Goal: Transaction & Acquisition: Download file/media

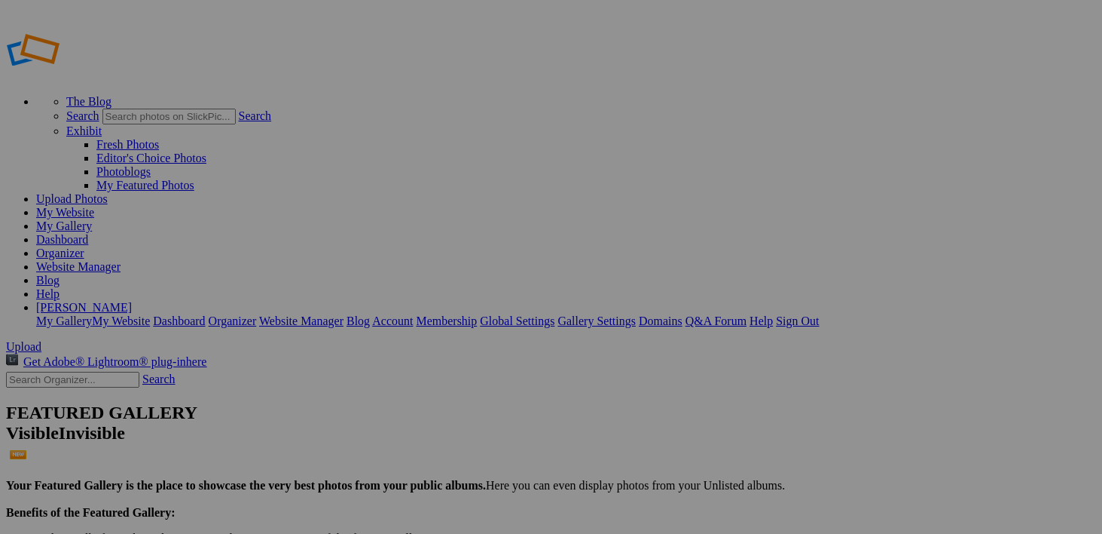
scroll to position [1332, 0]
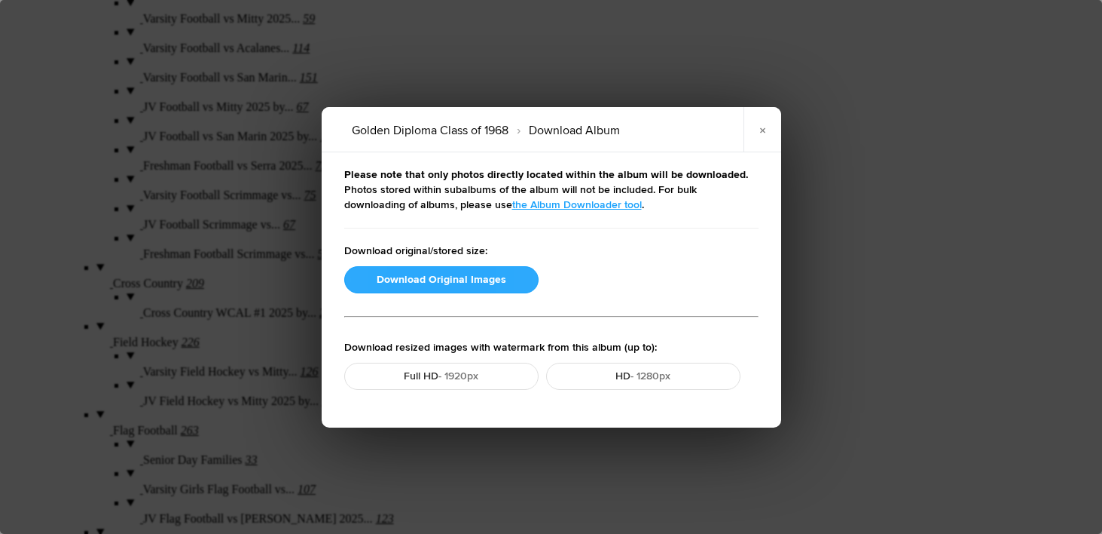
click at [409, 275] on button "Download Original Images" at bounding box center [441, 279] width 194 height 27
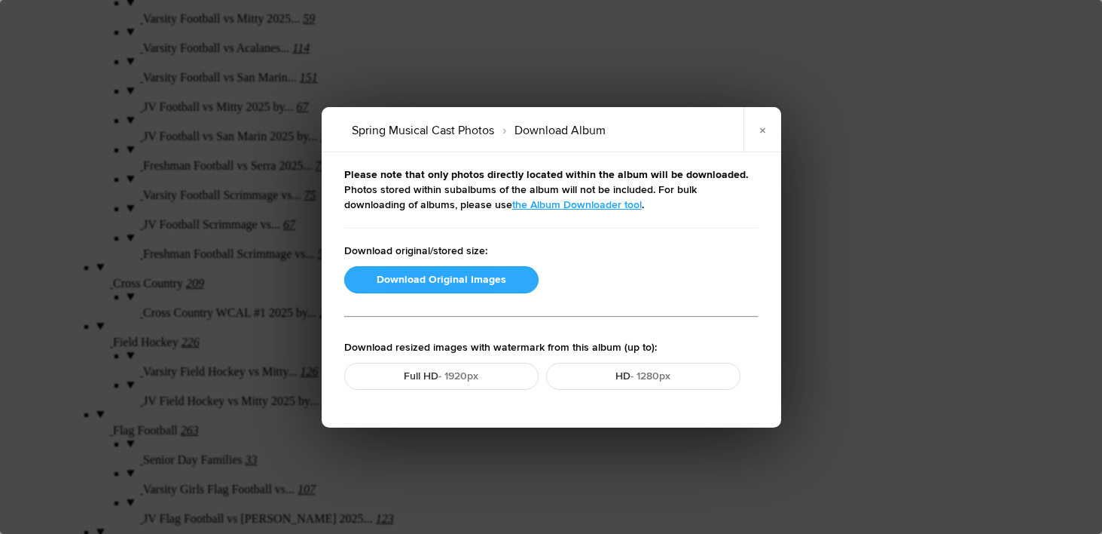
click at [422, 274] on button "Download Original Images" at bounding box center [441, 279] width 194 height 27
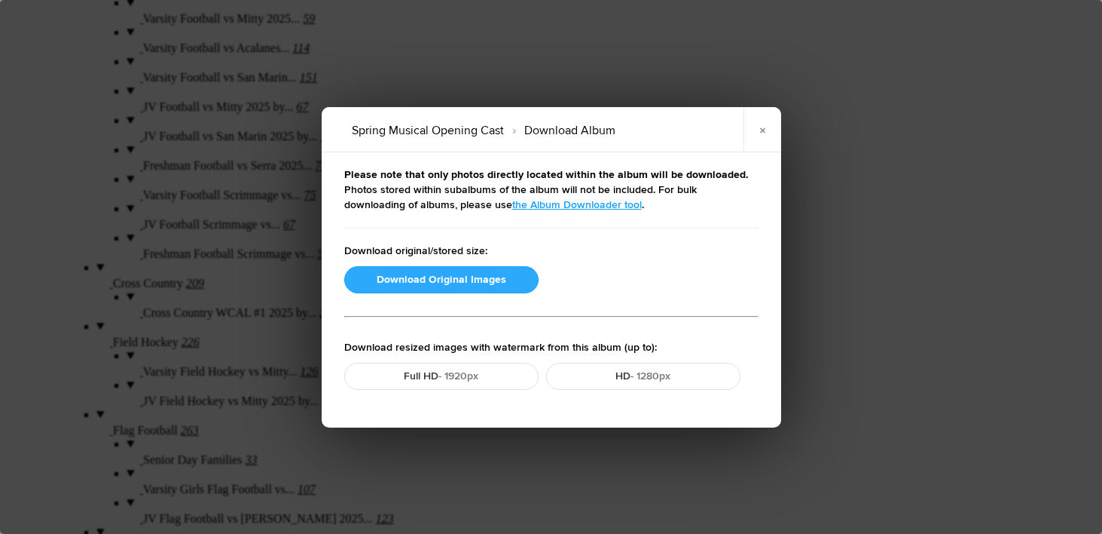
click at [405, 277] on button "Download Original Images" at bounding box center [441, 279] width 194 height 27
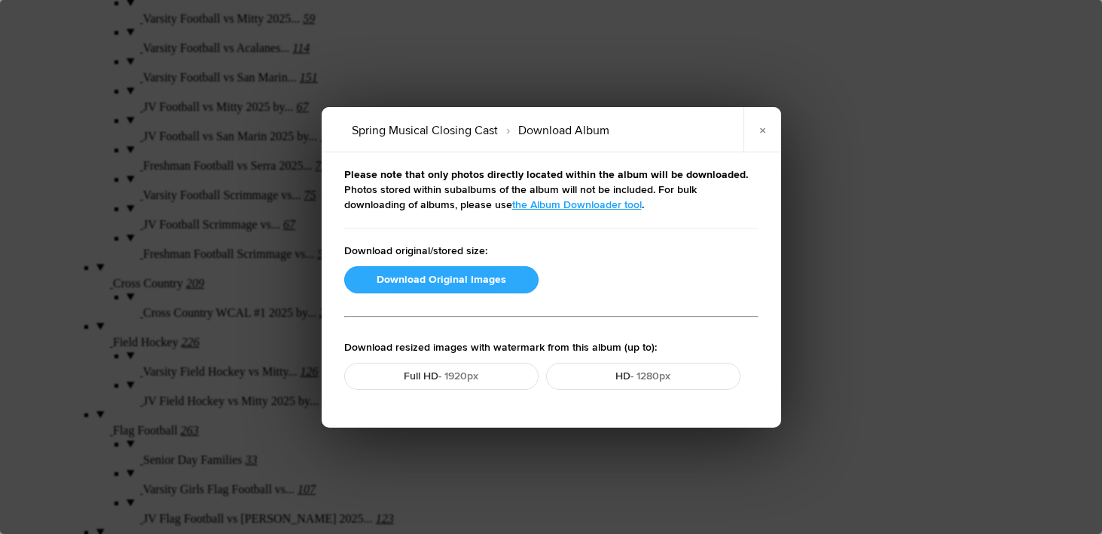
click at [414, 281] on button "Download Original Images" at bounding box center [441, 279] width 194 height 27
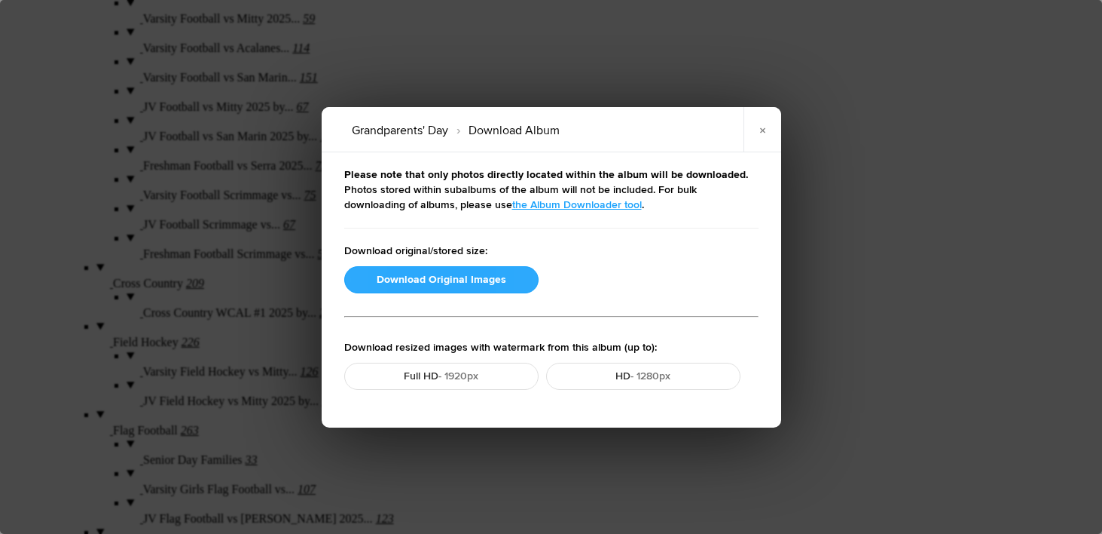
click at [417, 272] on button "Download Original Images" at bounding box center [441, 279] width 194 height 27
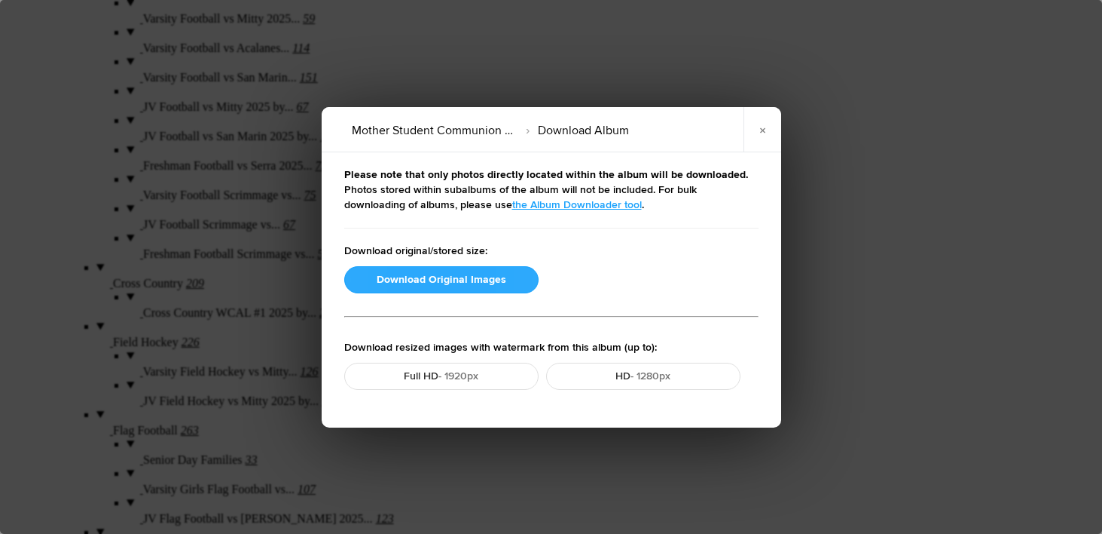
click at [448, 279] on button "Download Original Images" at bounding box center [441, 279] width 194 height 27
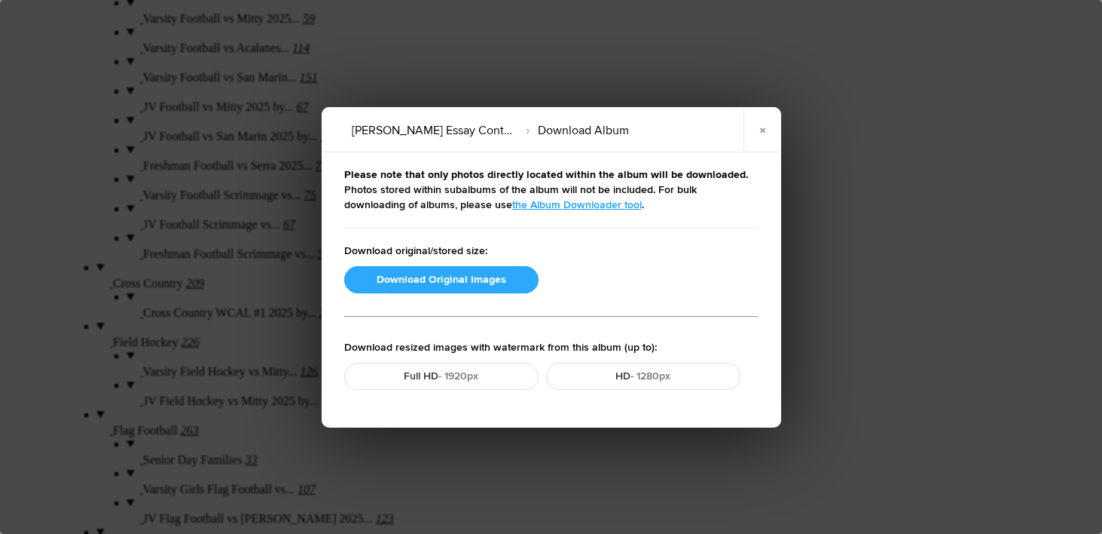
click at [381, 277] on button "Download Original Images" at bounding box center [441, 279] width 194 height 27
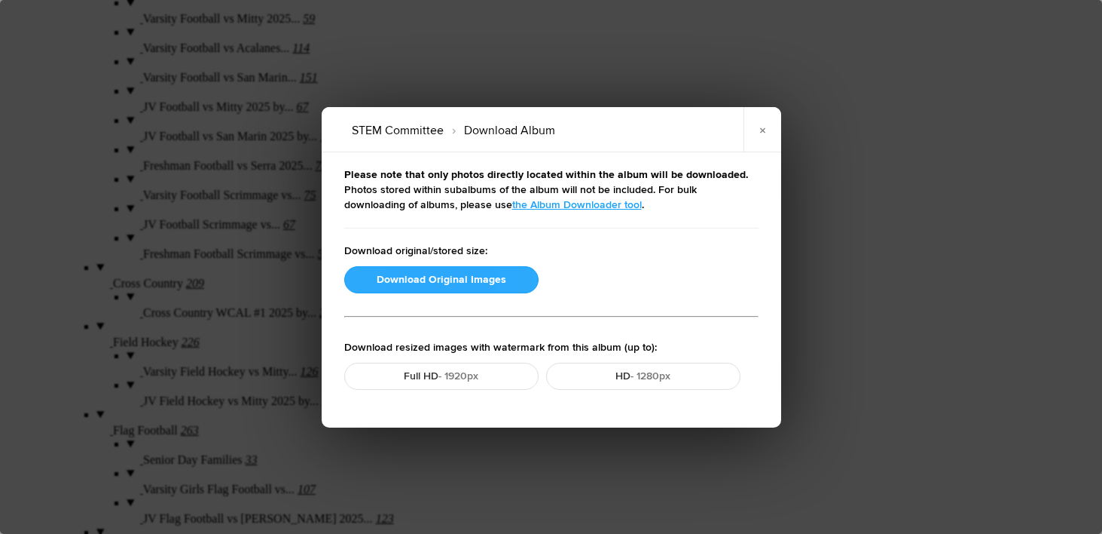
click at [415, 283] on button "Download Original Images" at bounding box center [441, 279] width 194 height 27
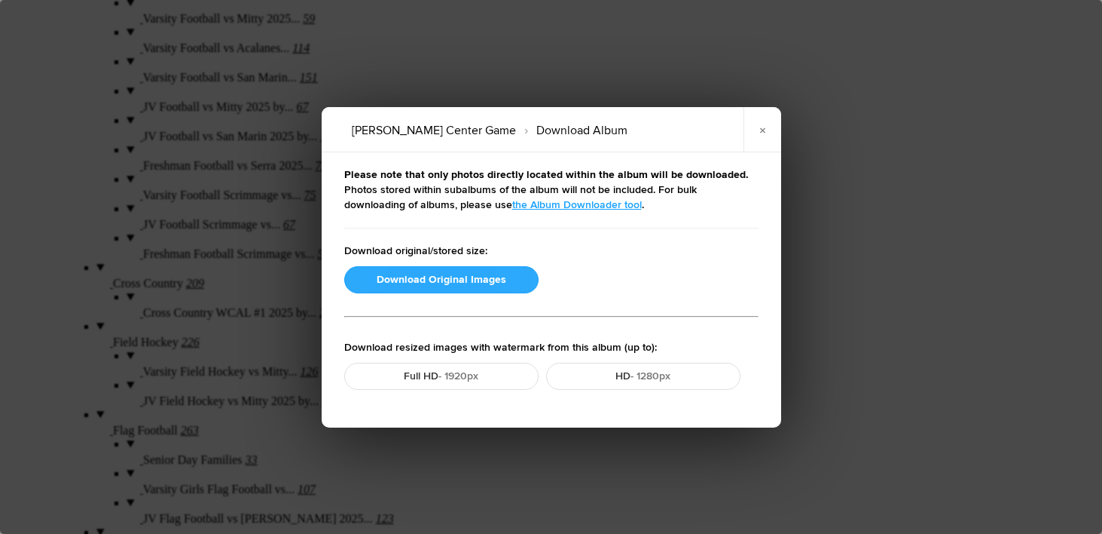
scroll to position [1142, 0]
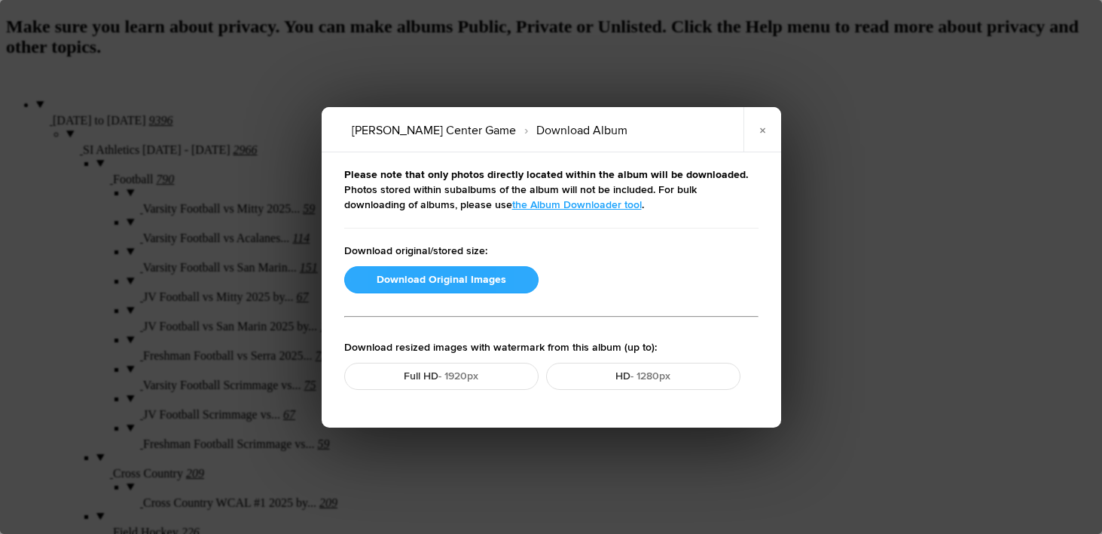
click at [436, 276] on button "Download Original Images" at bounding box center [441, 279] width 194 height 27
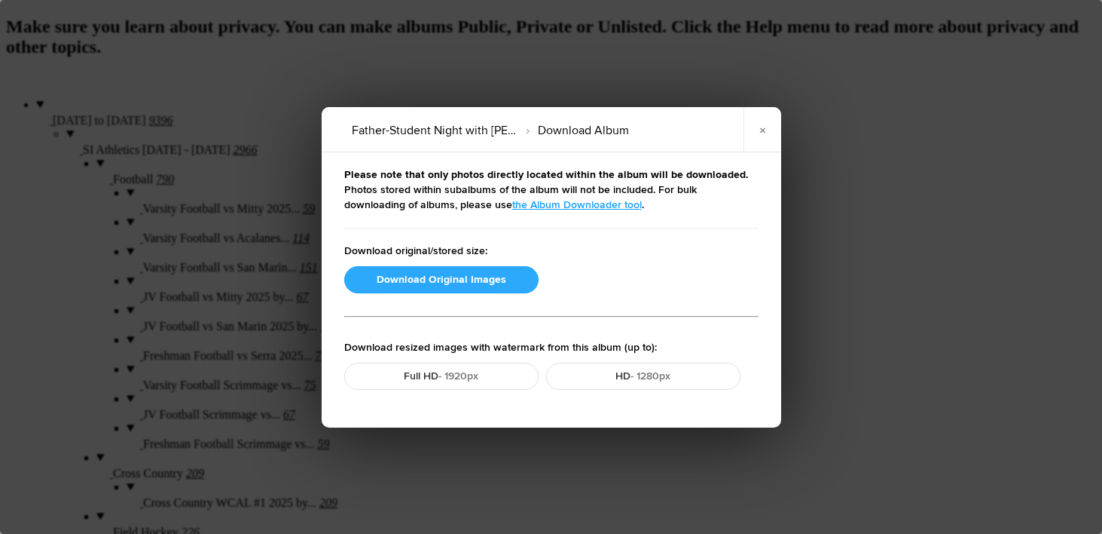
click at [420, 274] on button "Download Original Images" at bounding box center [441, 279] width 194 height 27
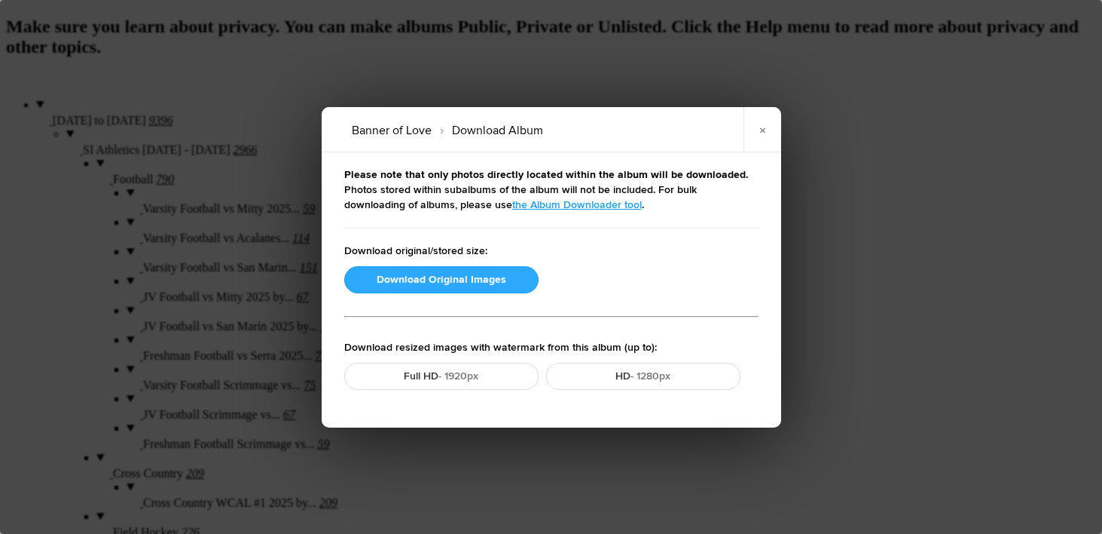
click at [430, 283] on button "Download Original Images" at bounding box center [441, 279] width 194 height 27
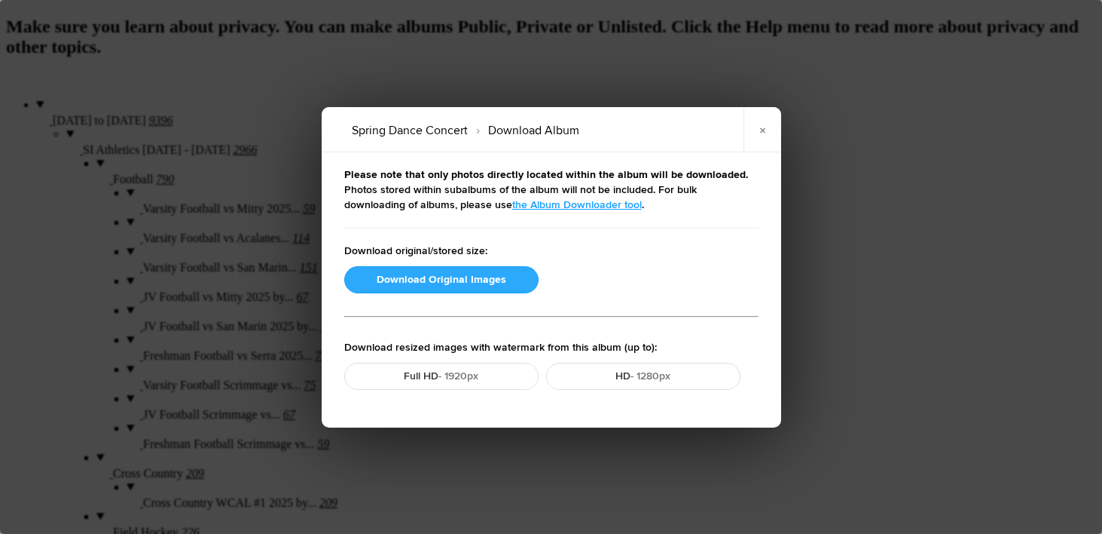
click at [470, 277] on button "Download Original Images" at bounding box center [441, 279] width 194 height 27
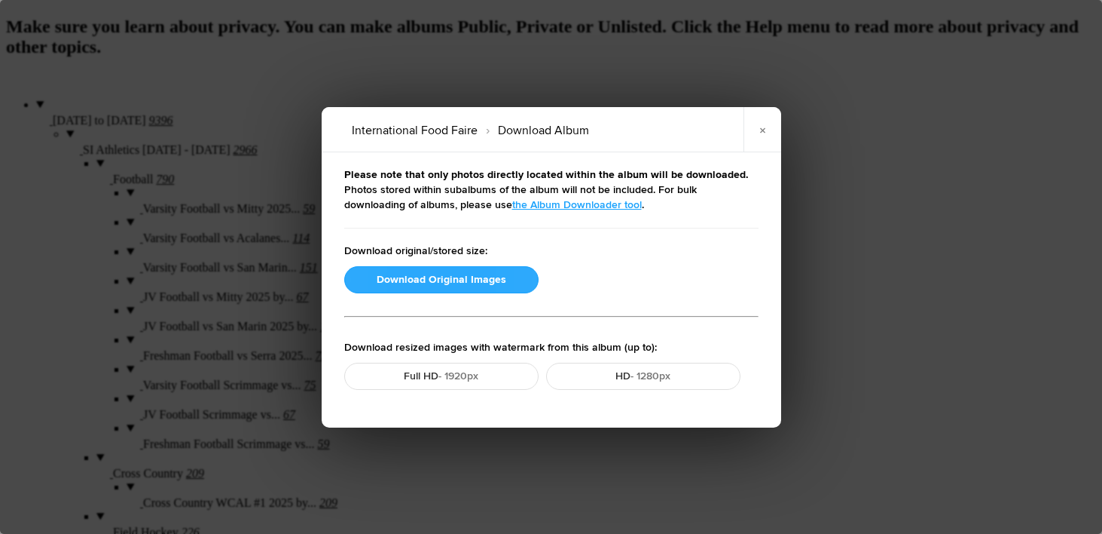
click at [442, 275] on button "Download Original Images" at bounding box center [441, 279] width 194 height 27
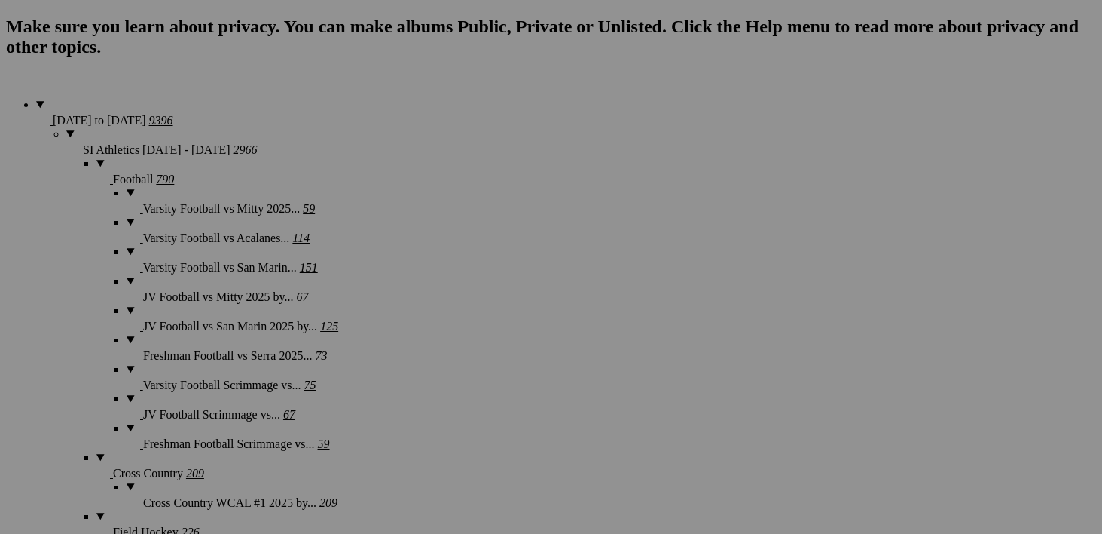
scroll to position [944, 0]
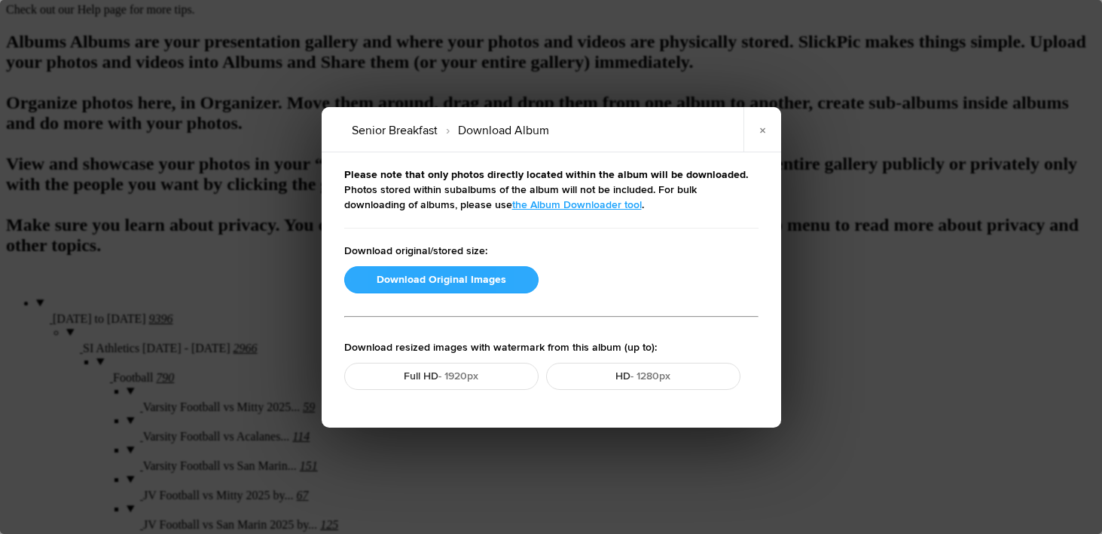
click at [432, 277] on button "Download Original Images" at bounding box center [441, 279] width 194 height 27
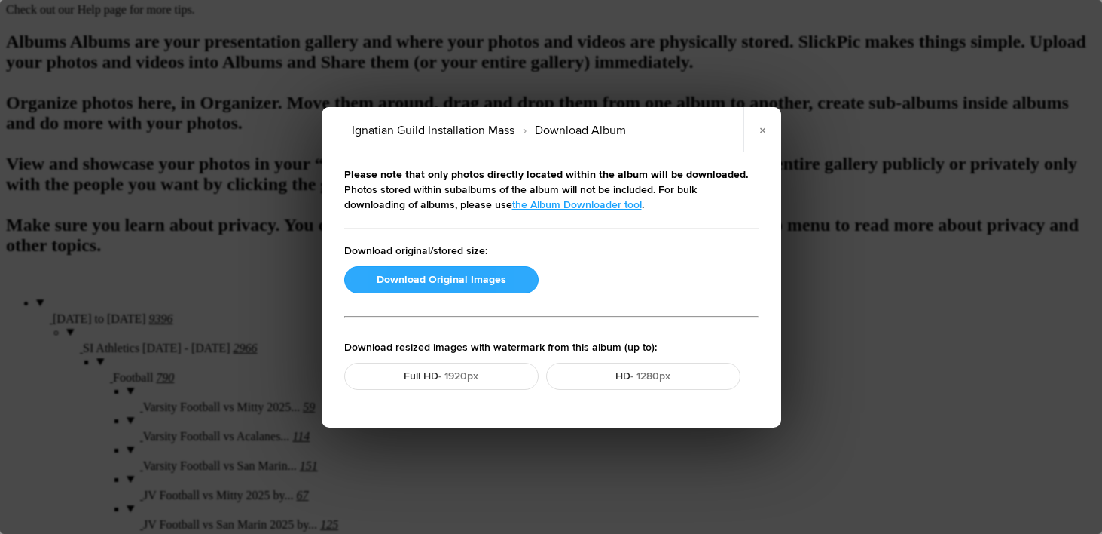
click at [440, 278] on button "Download Original Images" at bounding box center [441, 279] width 194 height 27
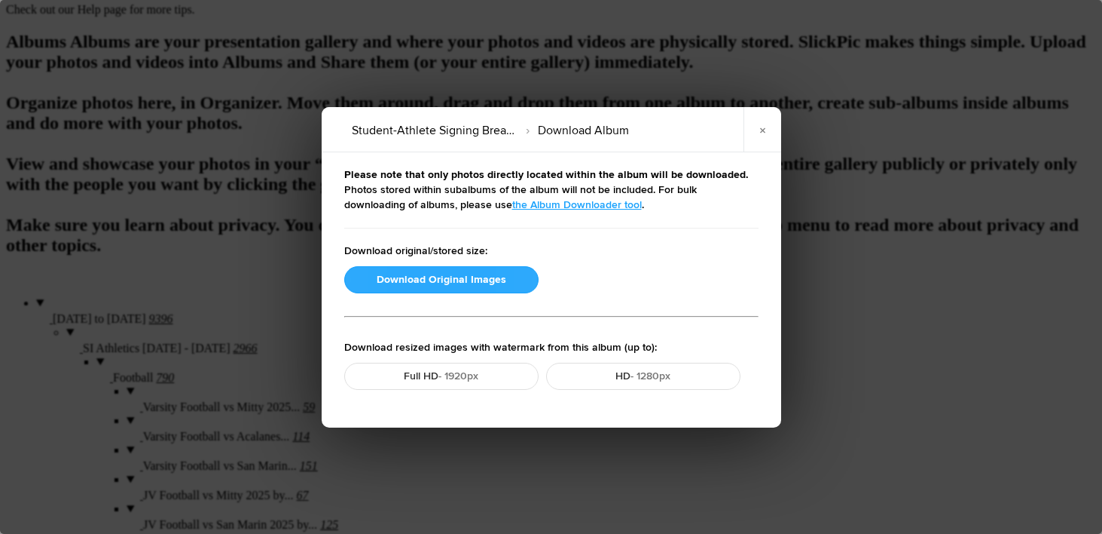
click at [406, 272] on button "Download Original Images" at bounding box center [441, 279] width 194 height 27
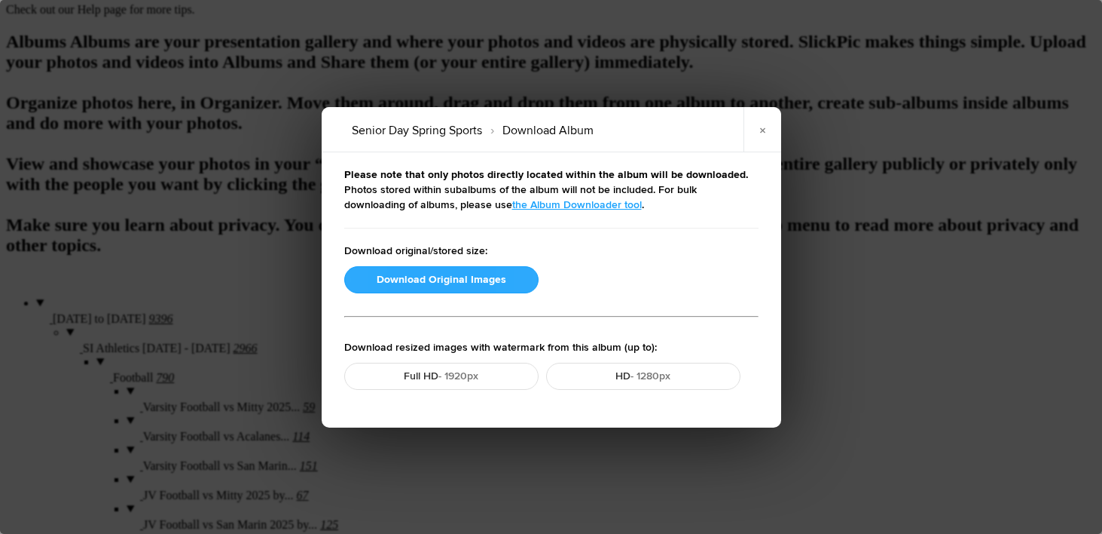
click at [431, 281] on button "Download Original Images" at bounding box center [441, 279] width 194 height 27
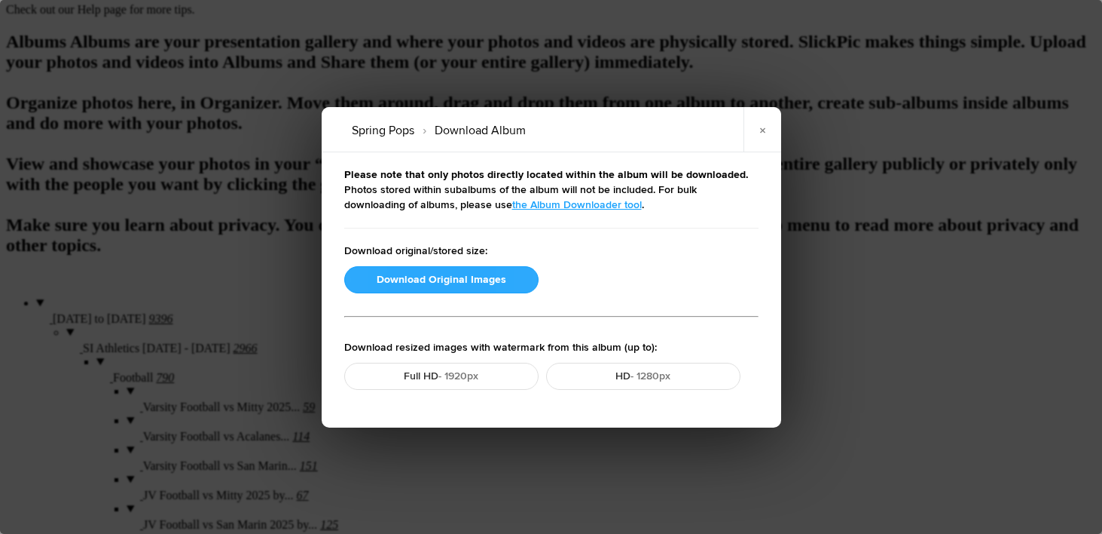
click at [445, 280] on button "Download Original Images" at bounding box center [441, 279] width 194 height 27
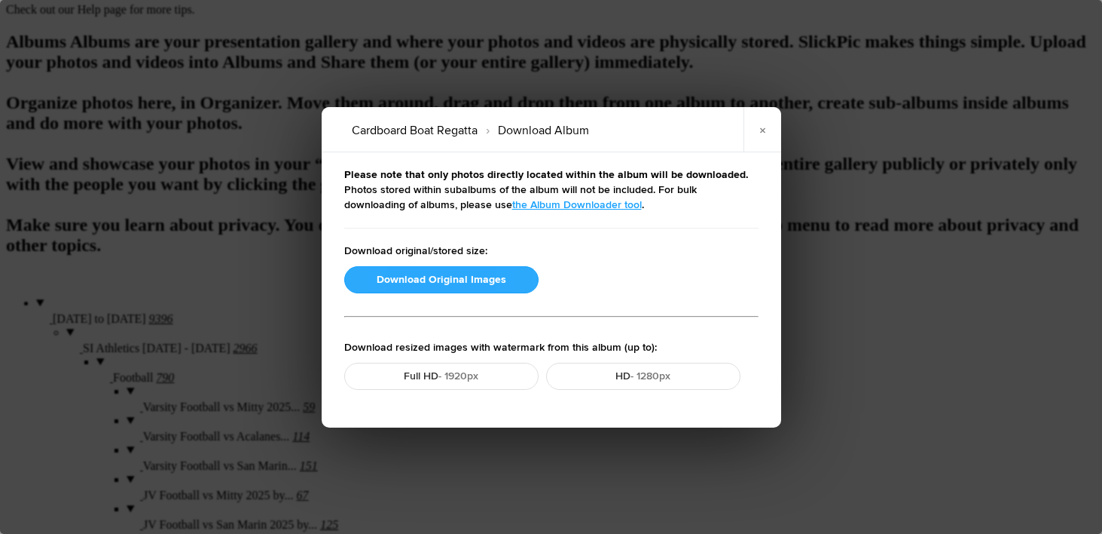
click at [449, 274] on button "Download Original Images" at bounding box center [441, 279] width 194 height 27
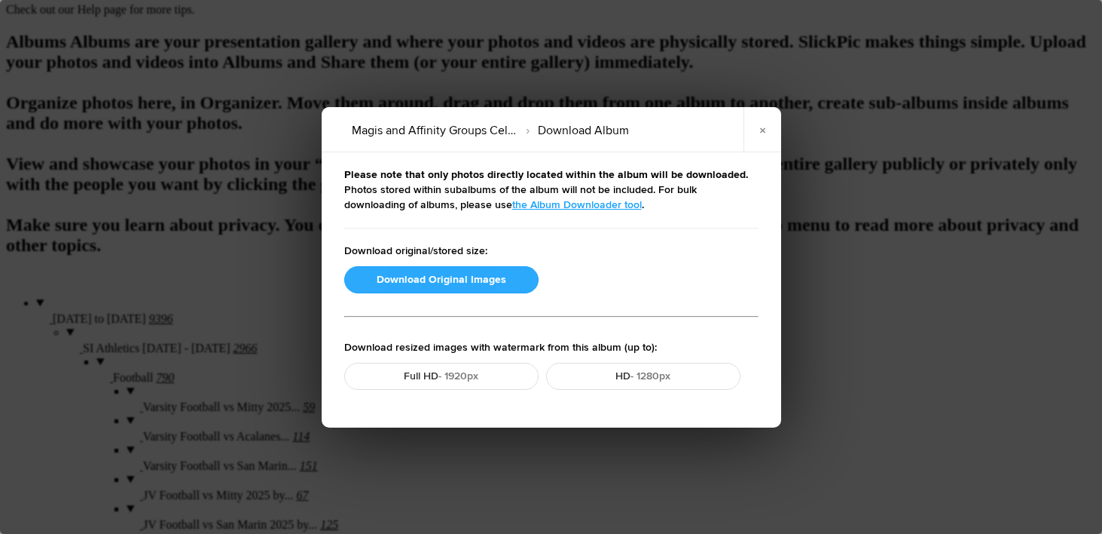
click at [423, 280] on button "Download Original Images" at bounding box center [441, 279] width 194 height 27
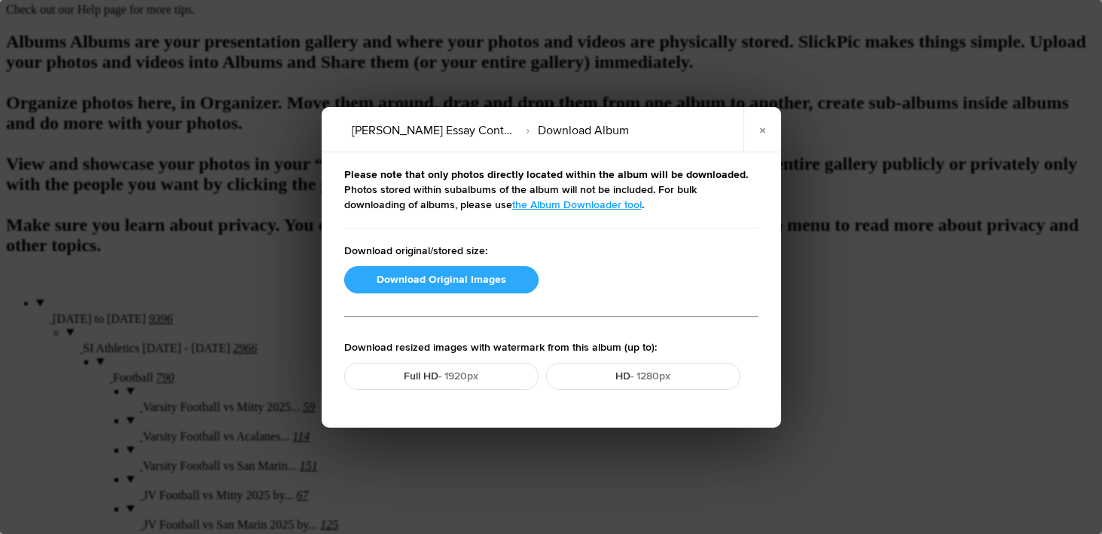
click at [428, 275] on button "Download Original Images" at bounding box center [441, 279] width 194 height 27
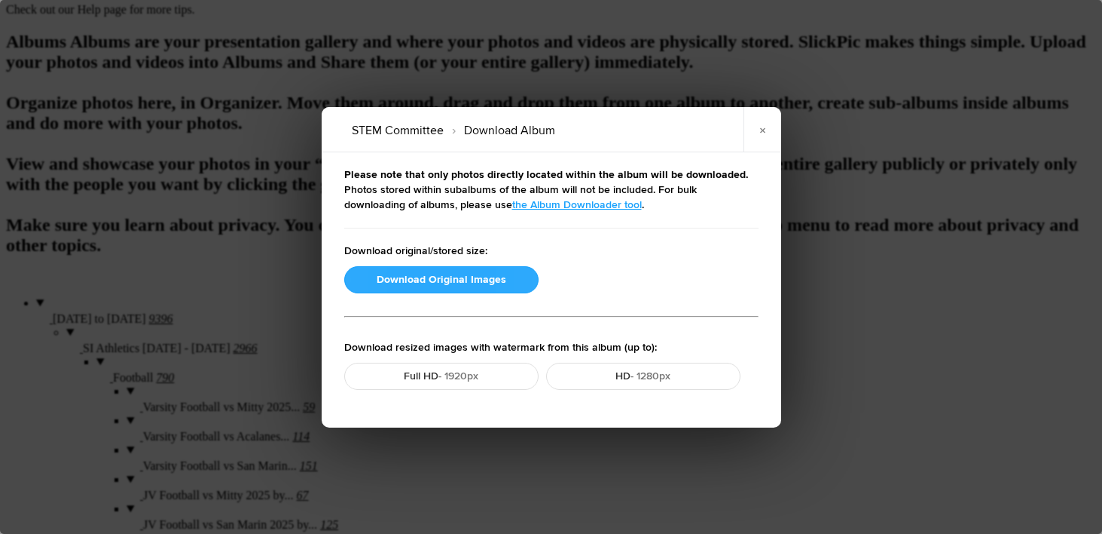
click at [424, 274] on button "Download Original Images" at bounding box center [441, 279] width 194 height 27
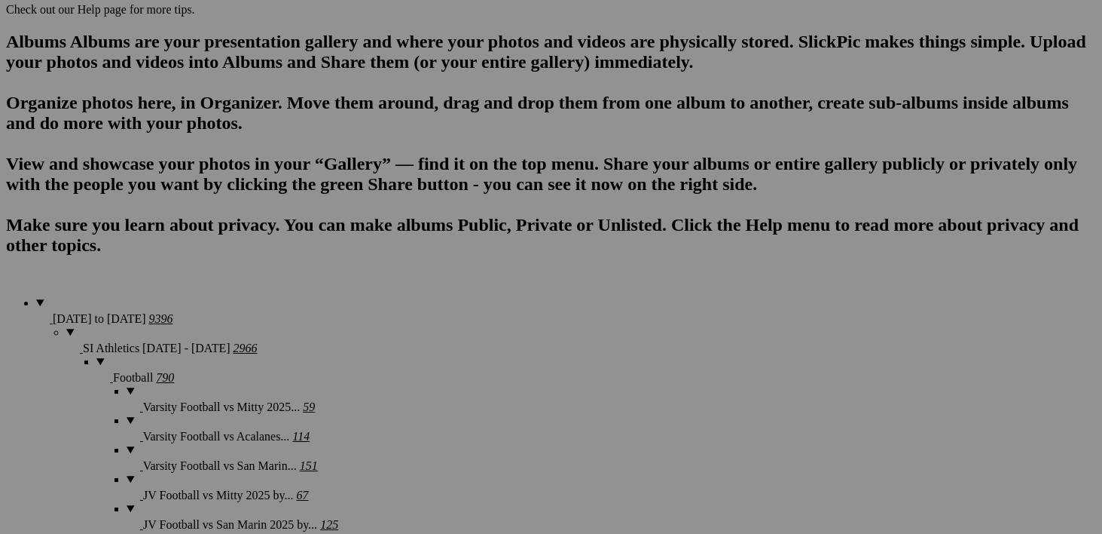
scroll to position [1265, 0]
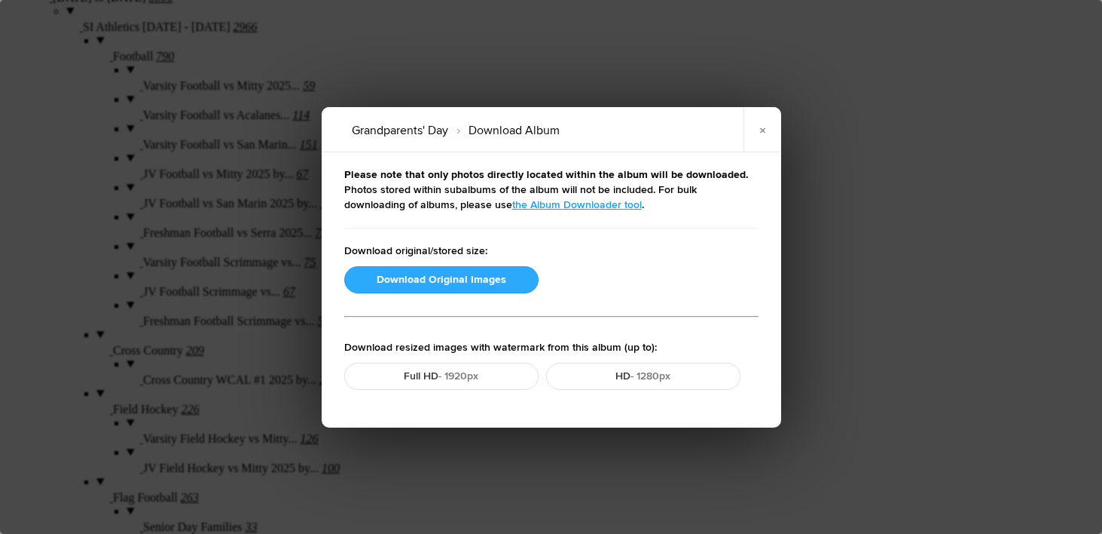
click at [405, 275] on button "Download Original Images" at bounding box center [441, 279] width 194 height 27
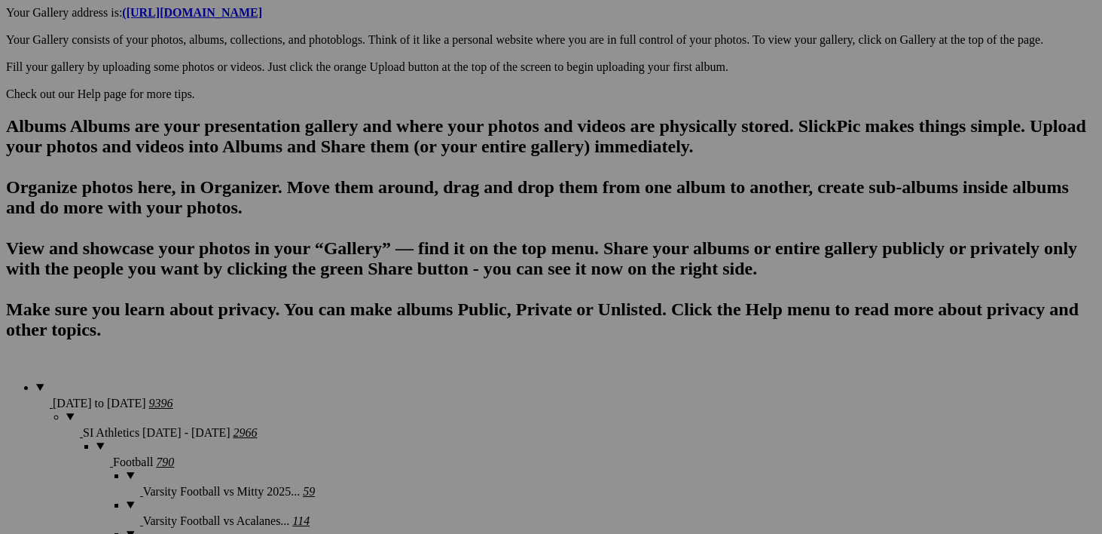
scroll to position [1127, 0]
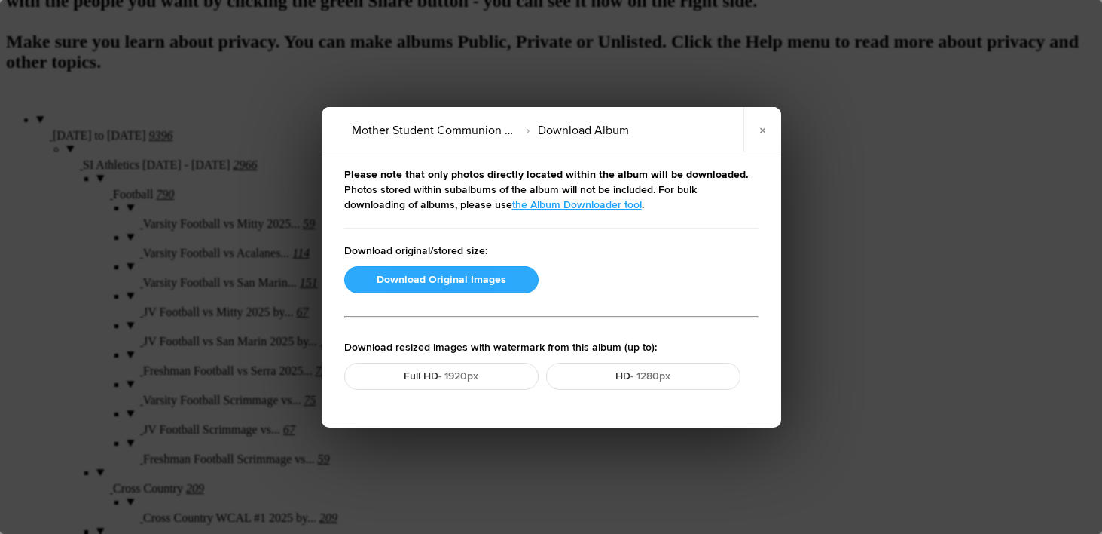
click at [455, 282] on button "Download Original Images" at bounding box center [441, 279] width 194 height 27
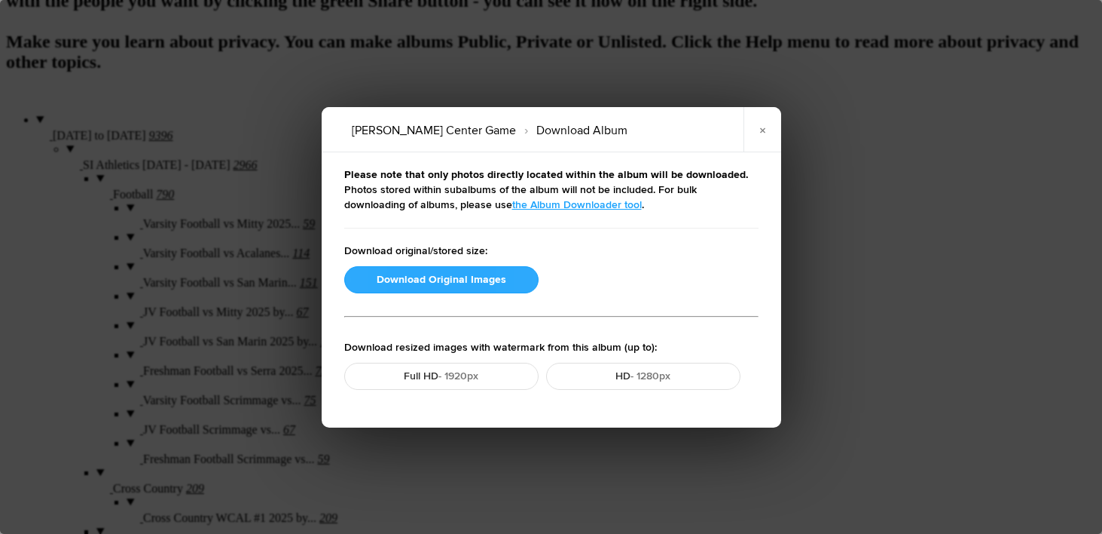
click at [433, 280] on button "Download Original Images" at bounding box center [441, 279] width 194 height 27
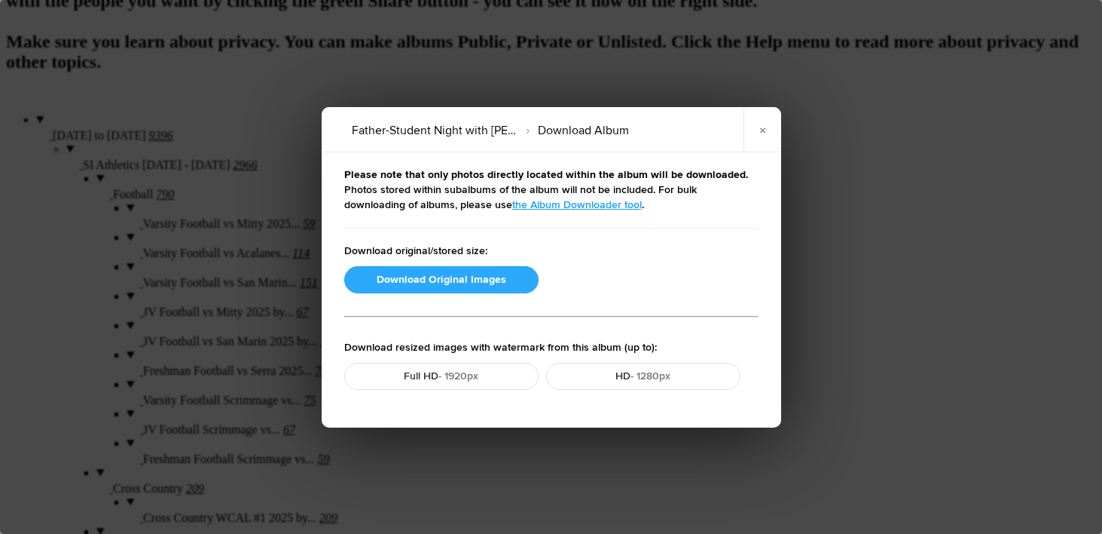
click at [447, 278] on button "Download Original Images" at bounding box center [441, 279] width 194 height 27
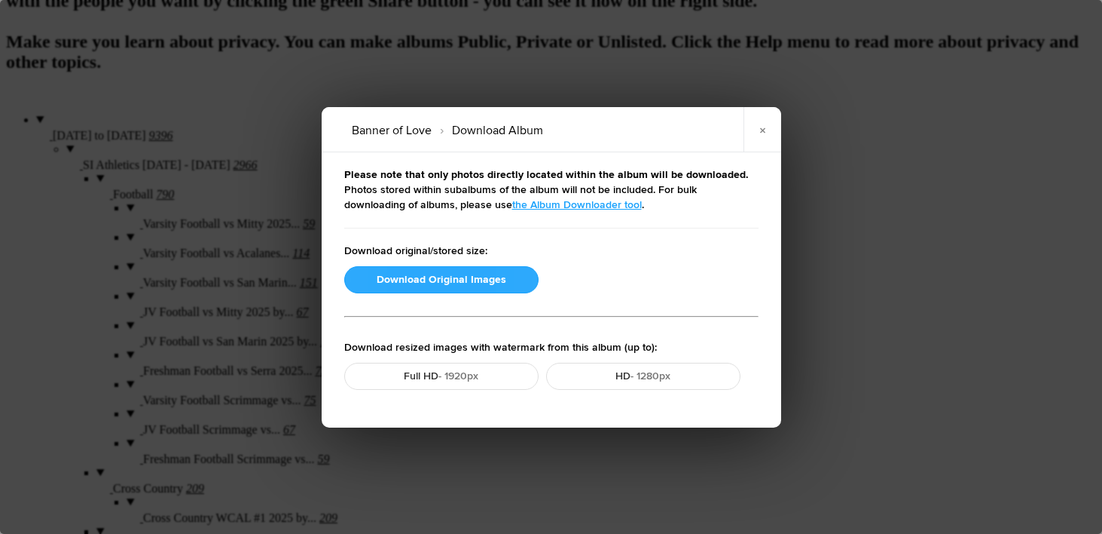
click at [404, 277] on button "Download Original Images" at bounding box center [441, 279] width 194 height 27
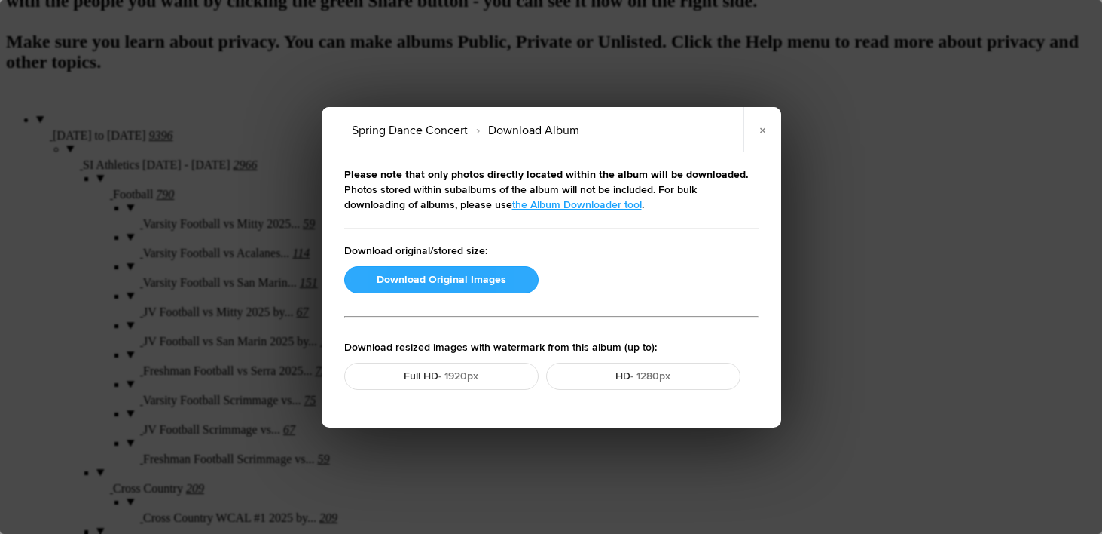
click at [448, 280] on button "Download Original Images" at bounding box center [441, 279] width 194 height 27
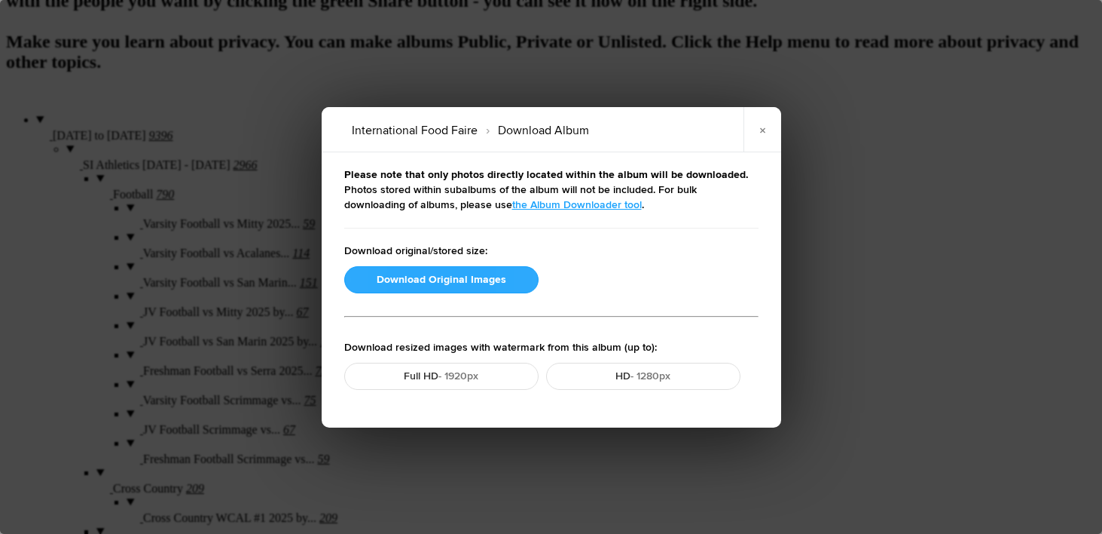
click at [449, 281] on button "Download Original Images" at bounding box center [441, 279] width 194 height 27
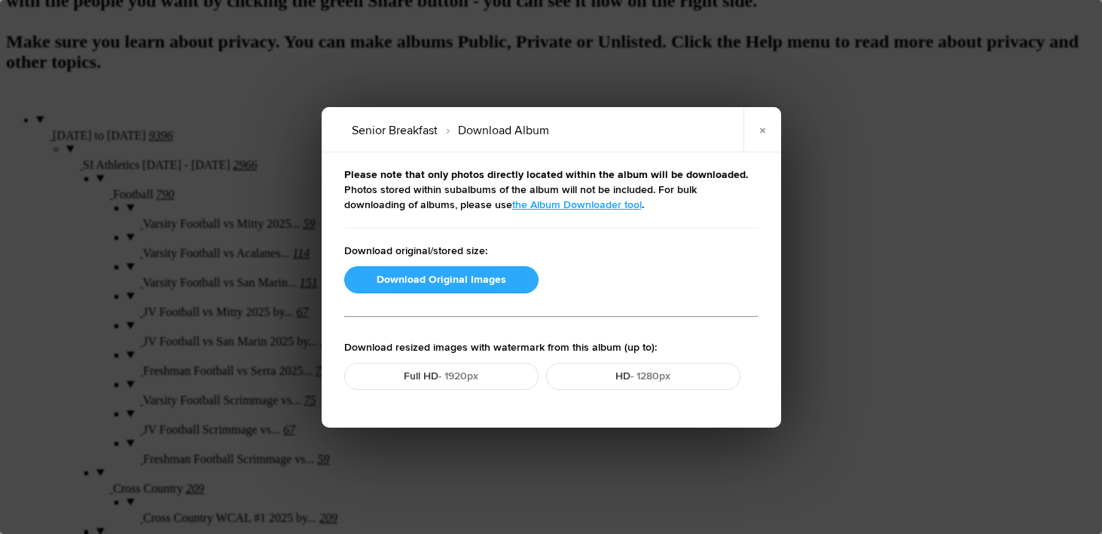
click at [420, 284] on button "Download Original Images" at bounding box center [441, 279] width 194 height 27
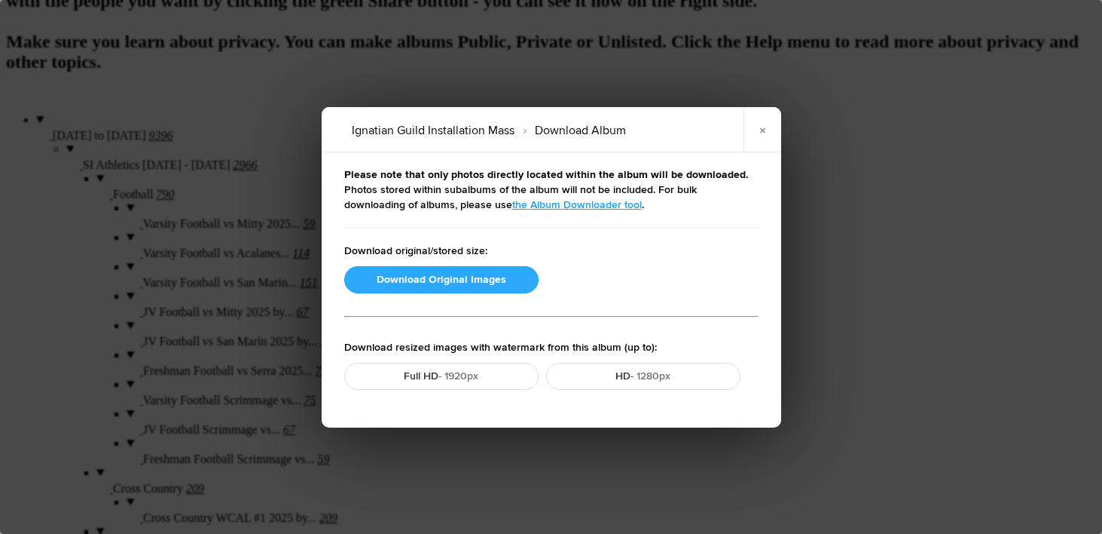
click at [451, 276] on button "Download Original Images" at bounding box center [441, 279] width 194 height 27
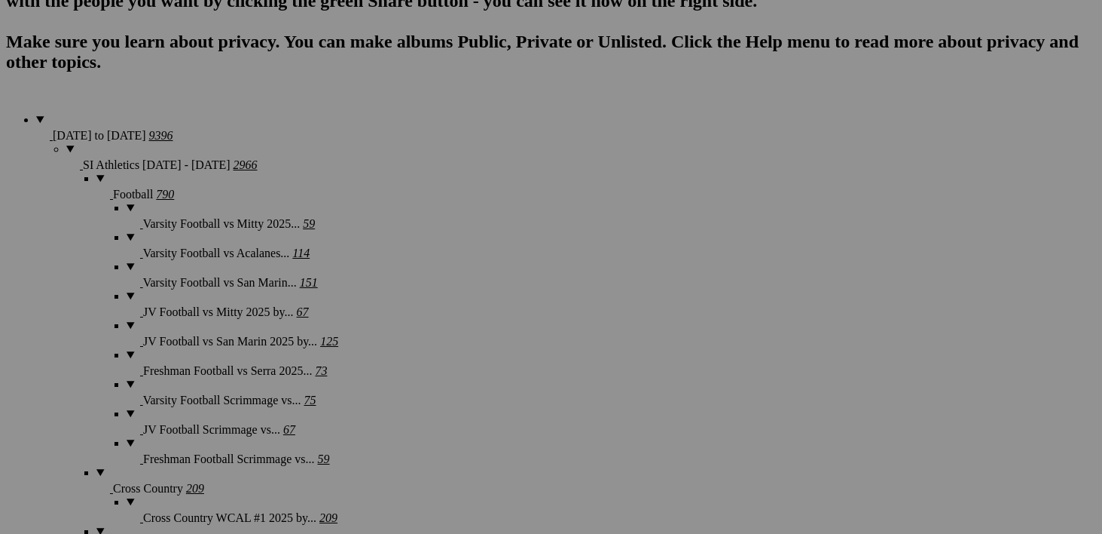
scroll to position [881, 0]
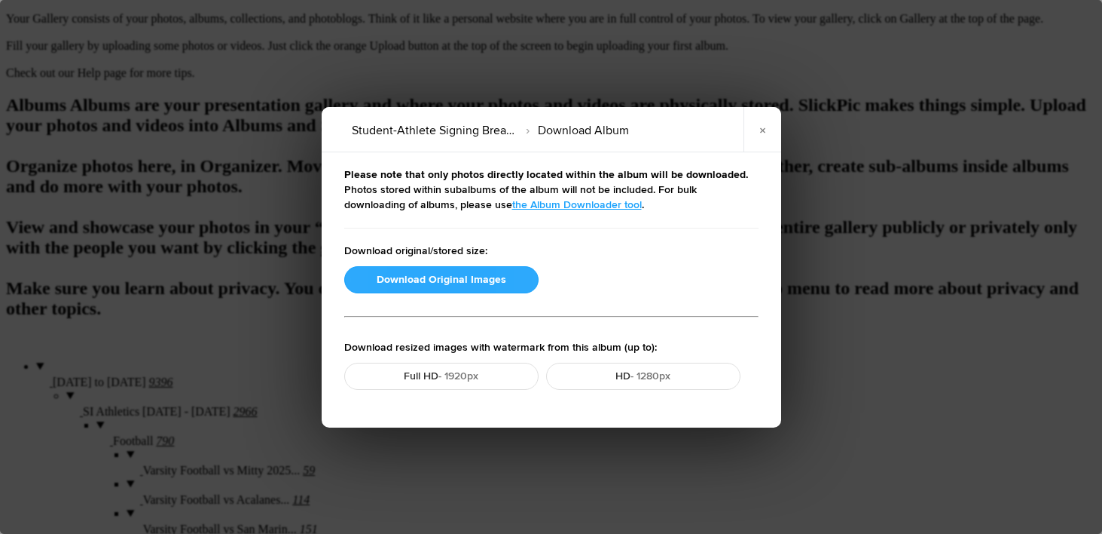
click at [447, 278] on button "Download Original Images" at bounding box center [441, 279] width 194 height 27
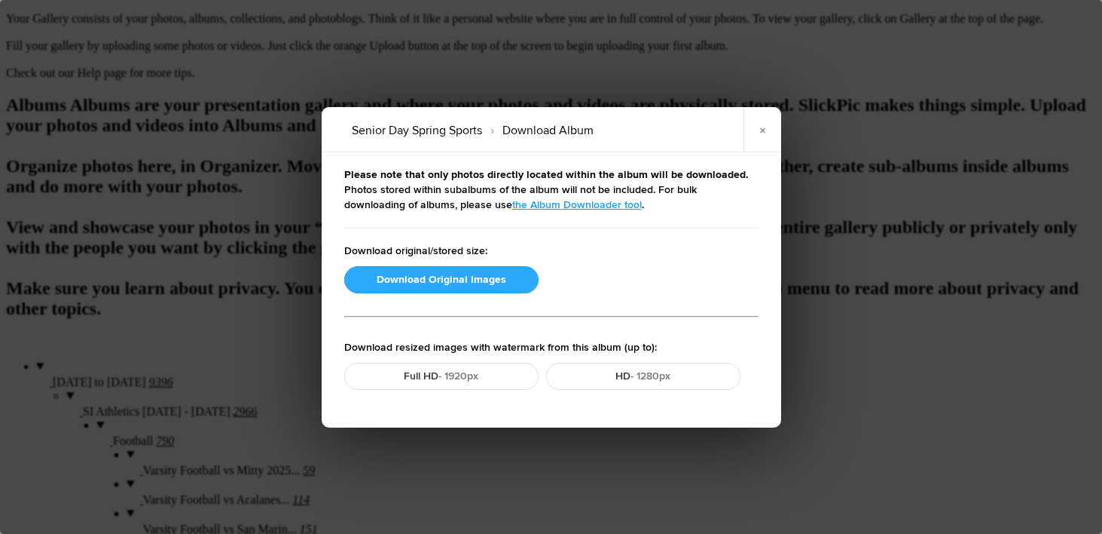
click at [429, 283] on button "Download Original Images" at bounding box center [441, 279] width 194 height 27
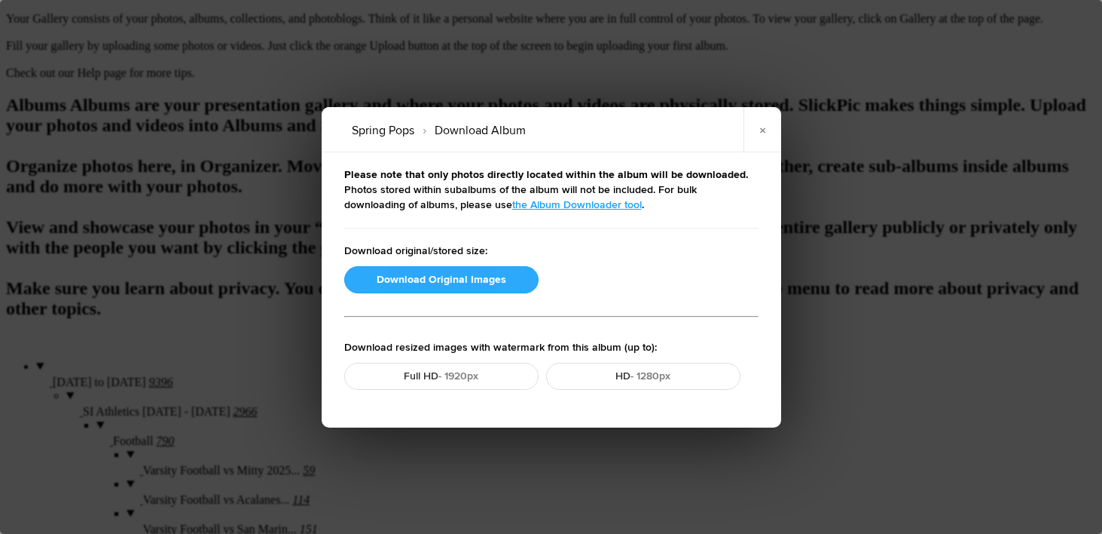
click at [444, 284] on button "Download Original Images" at bounding box center [441, 279] width 194 height 27
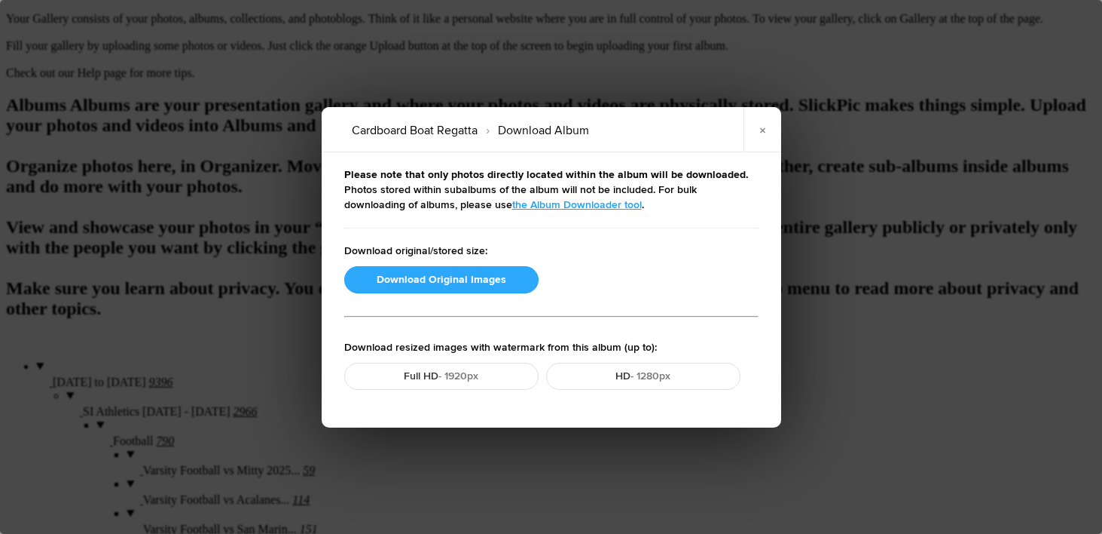
click at [474, 280] on button "Download Original Images" at bounding box center [441, 279] width 194 height 27
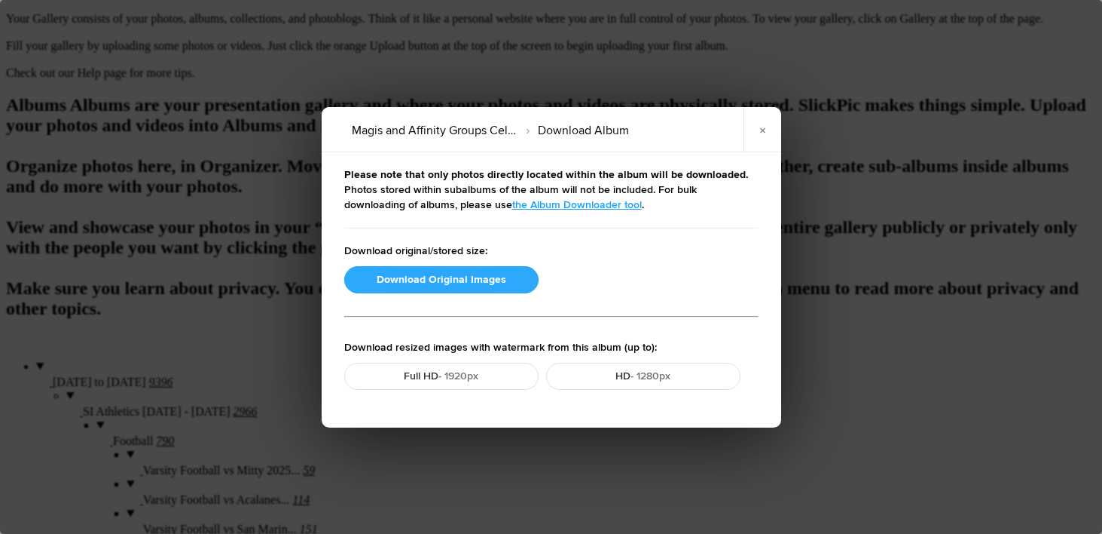
click at [457, 277] on button "Download Original Images" at bounding box center [441, 279] width 194 height 27
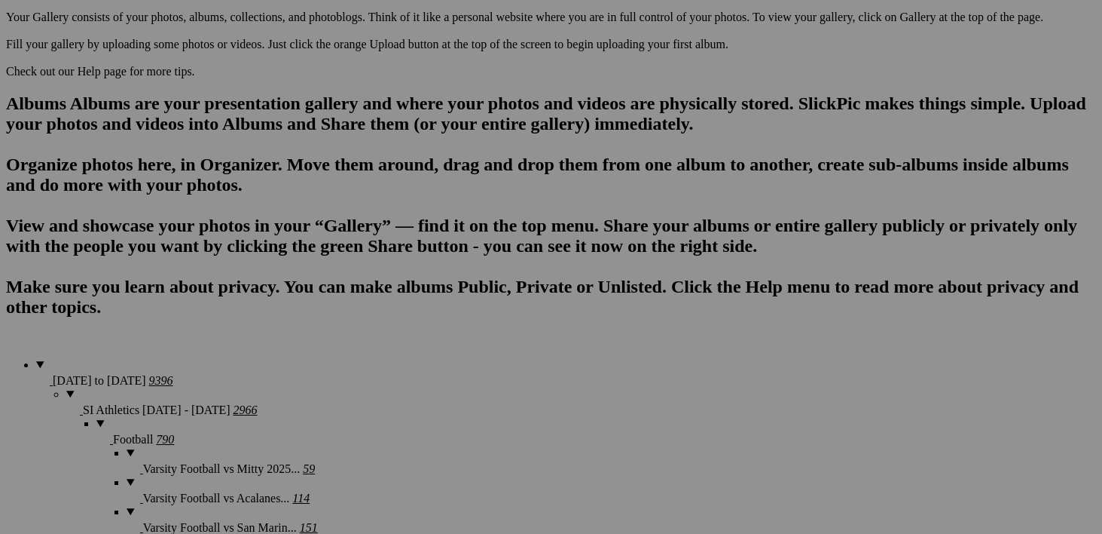
scroll to position [1151, 0]
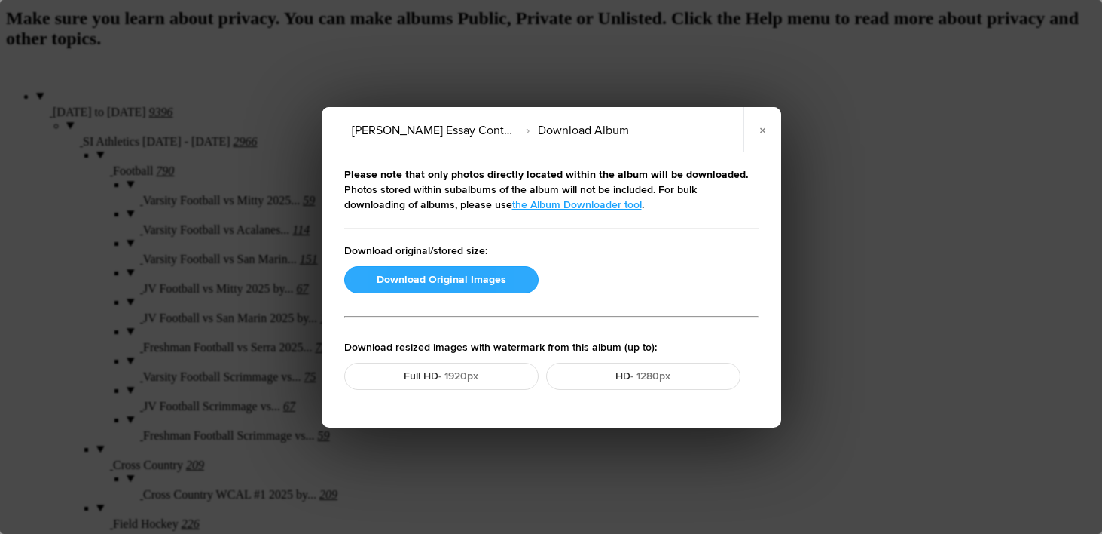
click at [439, 287] on button "Download Original Images" at bounding box center [441, 279] width 194 height 27
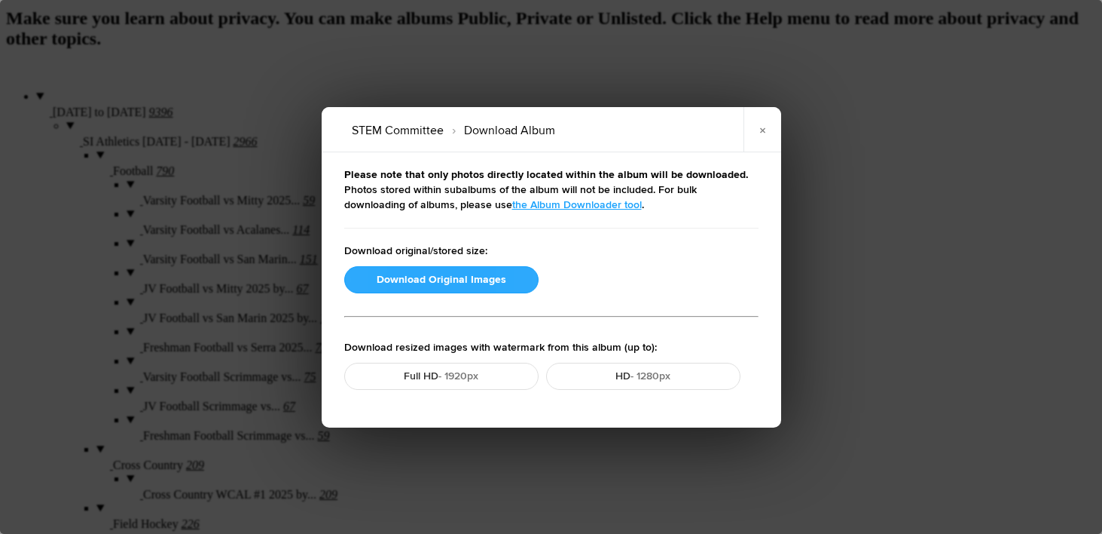
click at [433, 276] on button "Download Original Images" at bounding box center [441, 279] width 194 height 27
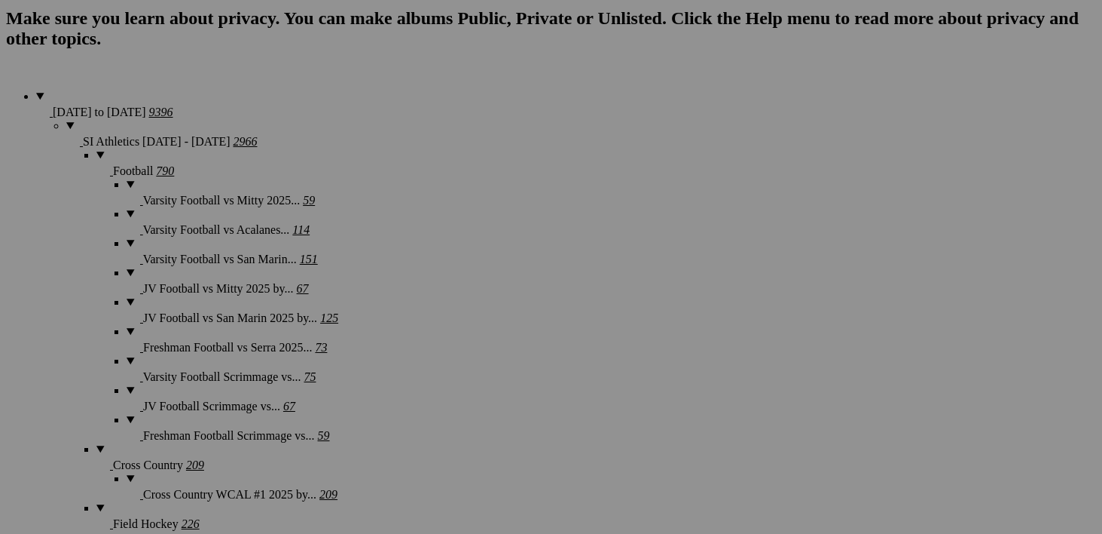
scroll to position [1075, 0]
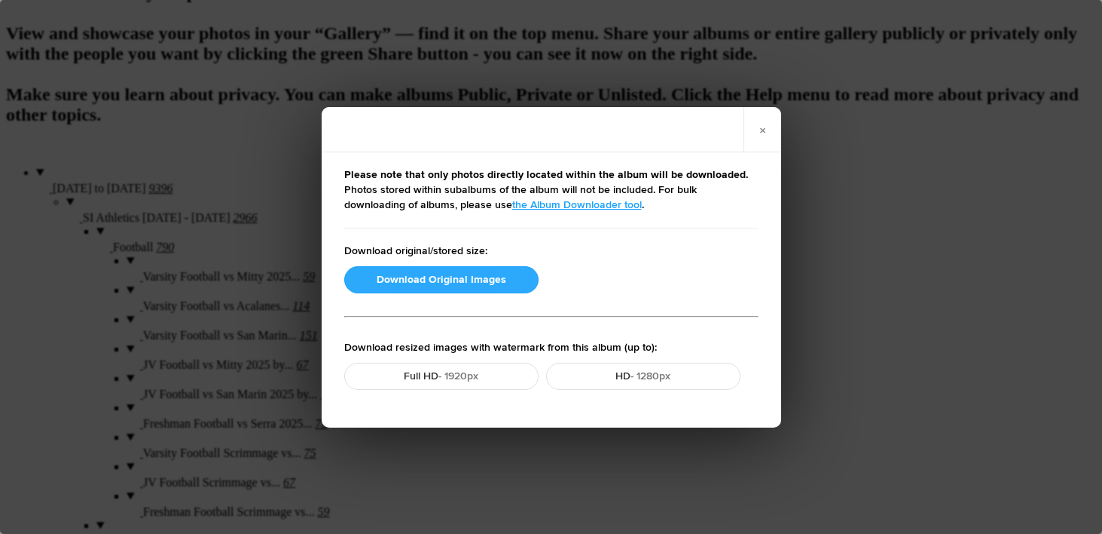
click at [488, 276] on button "Download Original Images" at bounding box center [441, 279] width 194 height 27
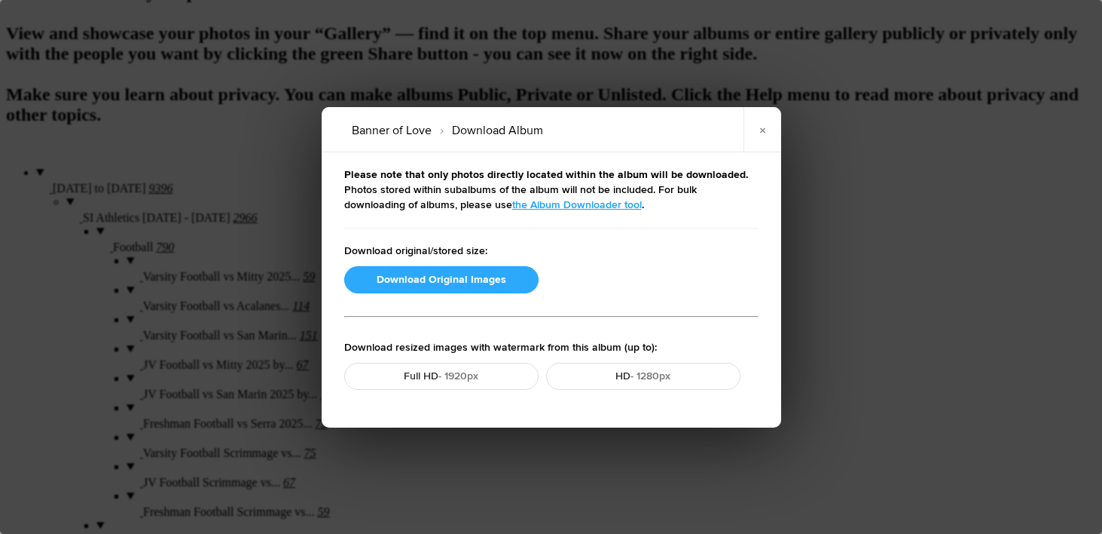
click at [469, 277] on button "Download Original Images" at bounding box center [441, 279] width 194 height 27
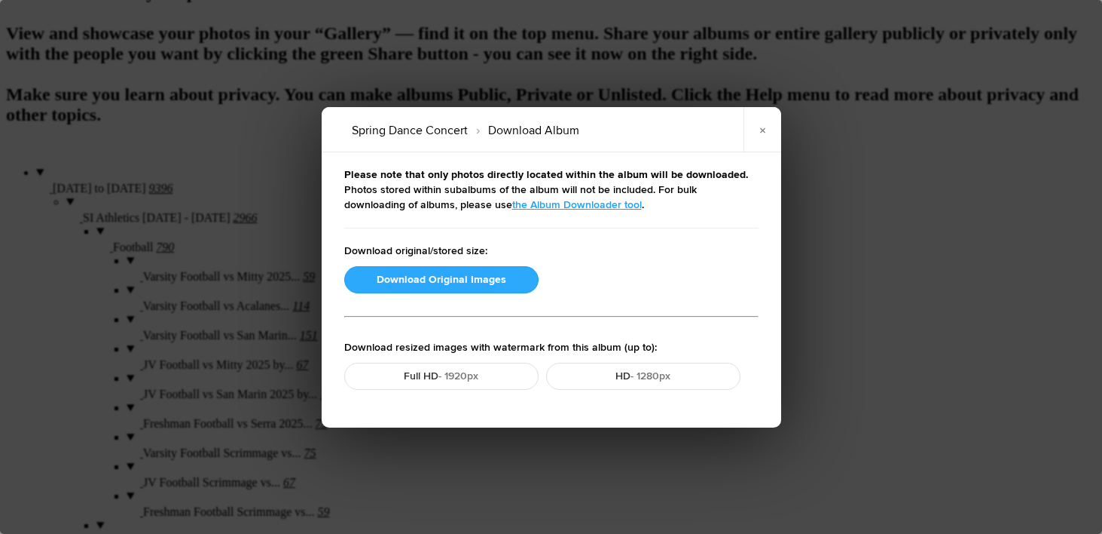
click at [448, 287] on button "Download Original Images" at bounding box center [441, 279] width 194 height 27
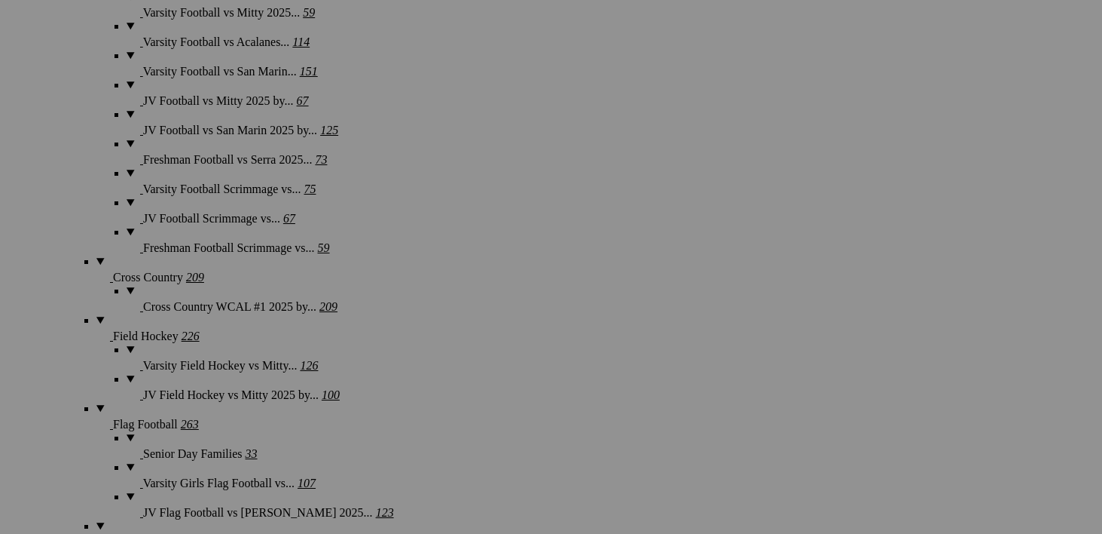
scroll to position [951, 0]
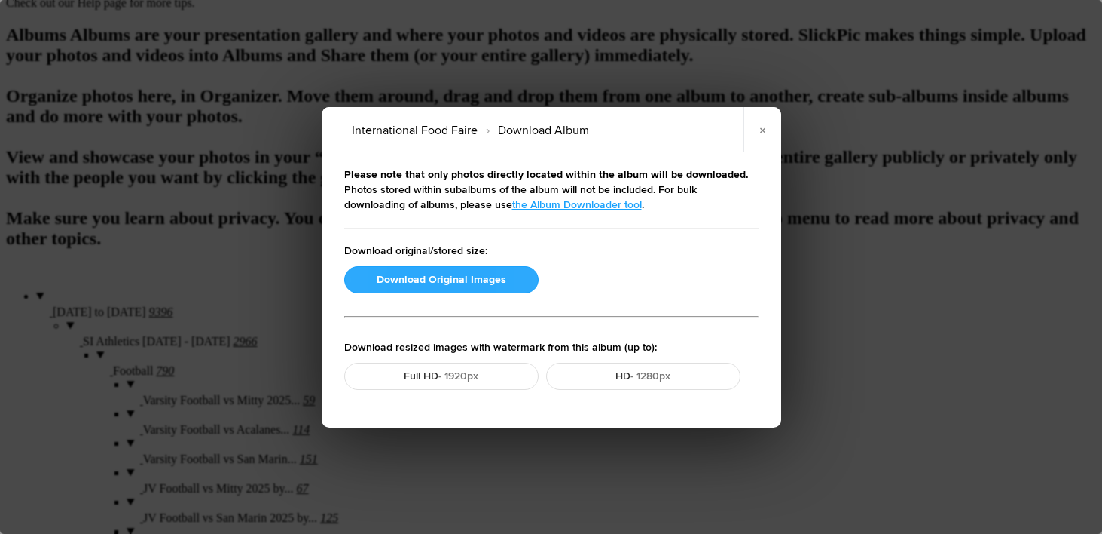
click at [418, 280] on button "Download Original Images" at bounding box center [441, 279] width 194 height 27
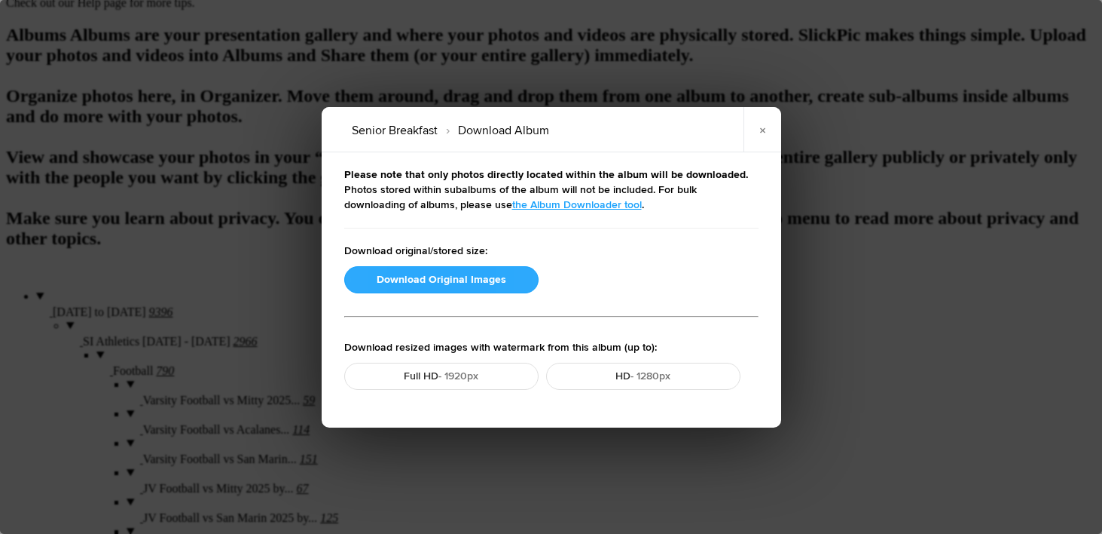
click at [433, 280] on button "Download Original Images" at bounding box center [441, 279] width 194 height 27
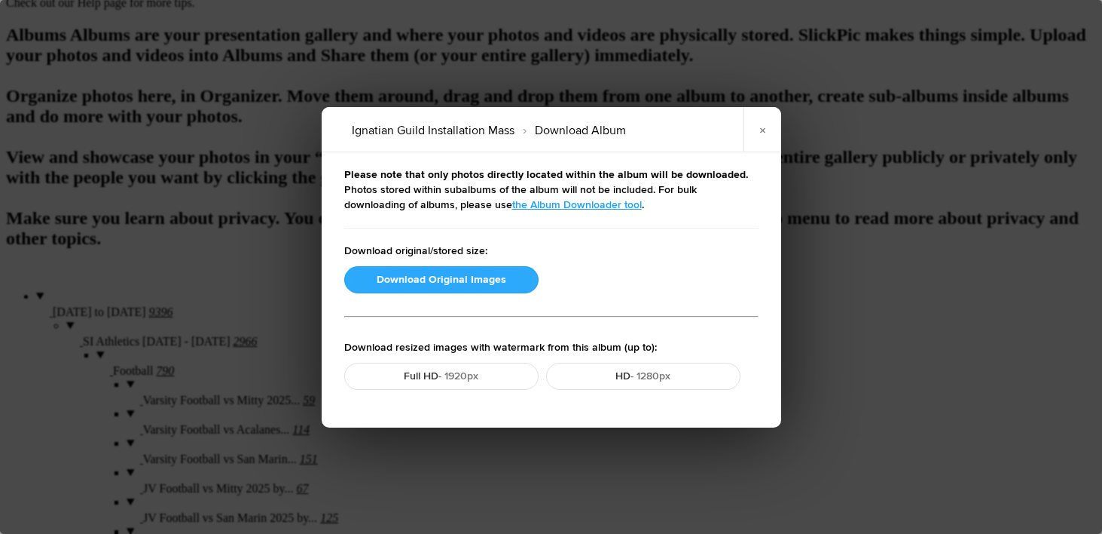
click at [438, 278] on button "Download Original Images" at bounding box center [441, 279] width 194 height 27
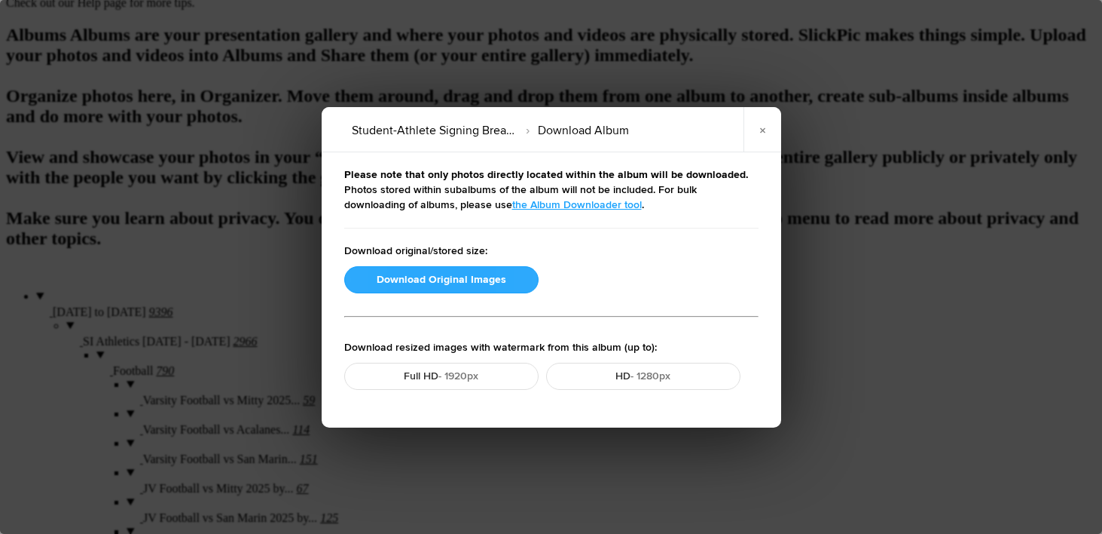
click at [461, 270] on button "Download Original Images" at bounding box center [441, 279] width 194 height 27
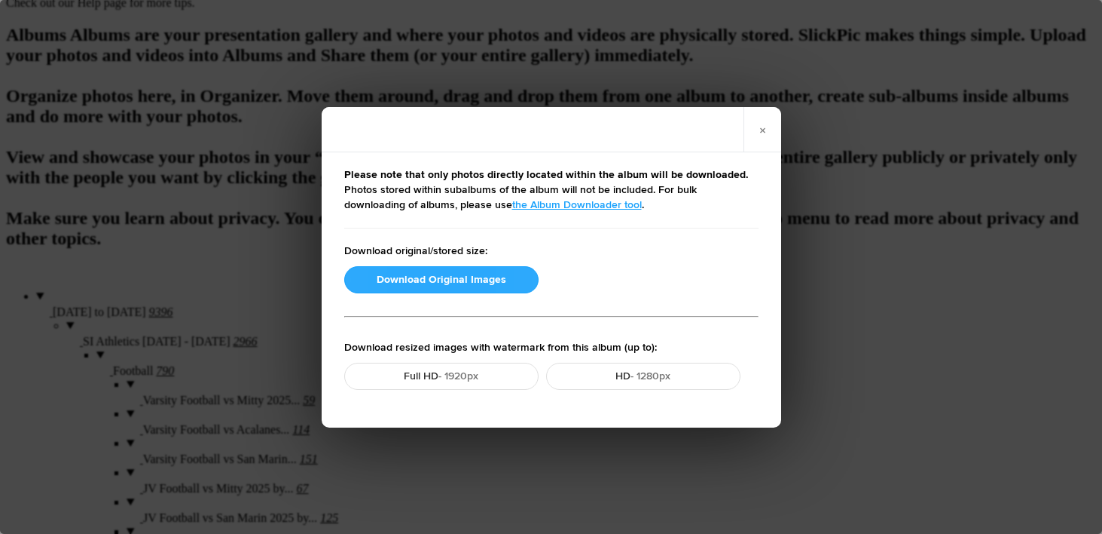
click at [451, 284] on button "Download Original Images" at bounding box center [441, 279] width 194 height 27
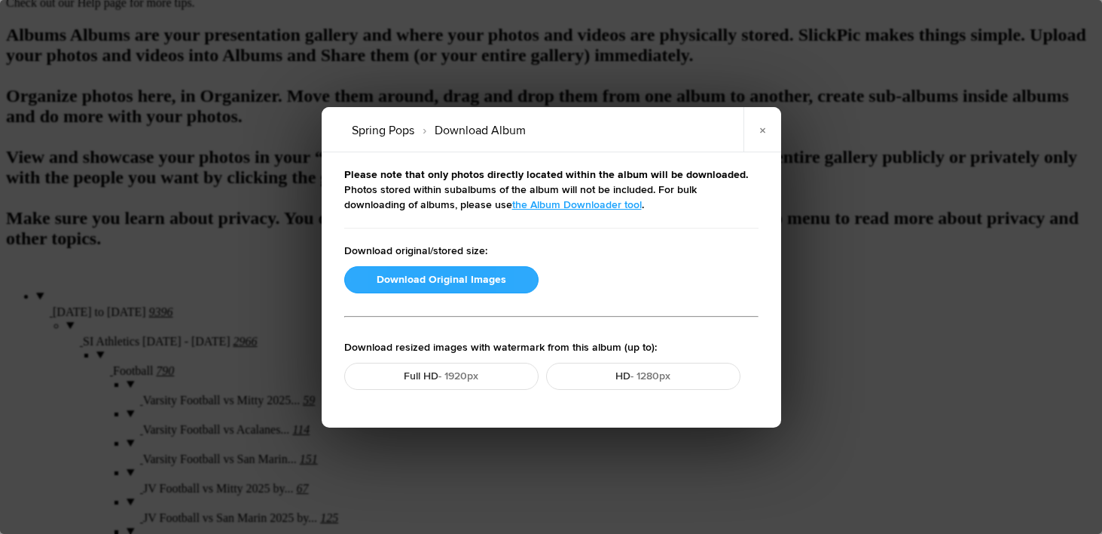
click at [444, 279] on button "Download Original Images" at bounding box center [441, 279] width 194 height 27
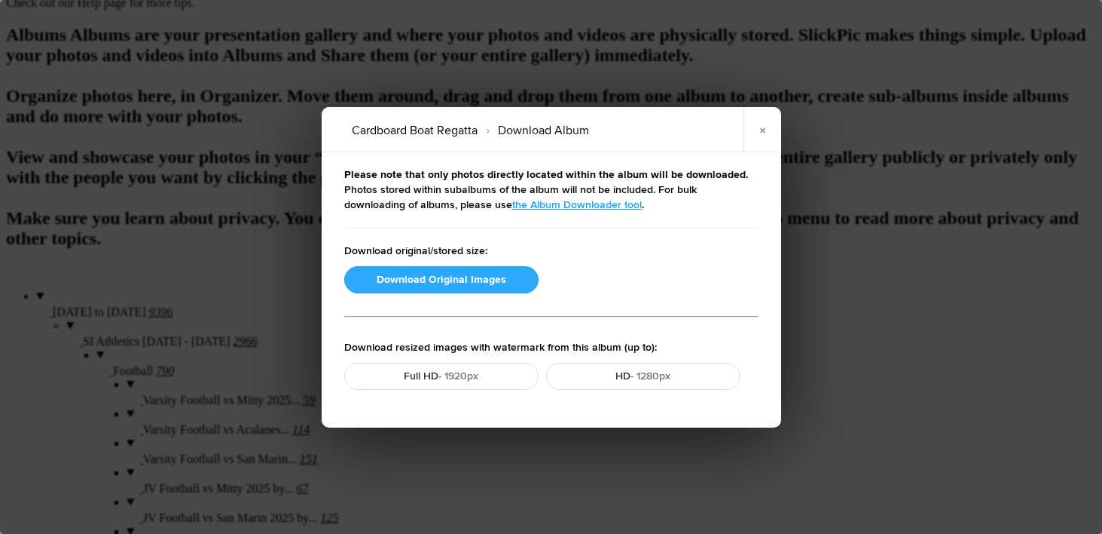
click at [454, 273] on button "Download Original Images" at bounding box center [441, 279] width 194 height 27
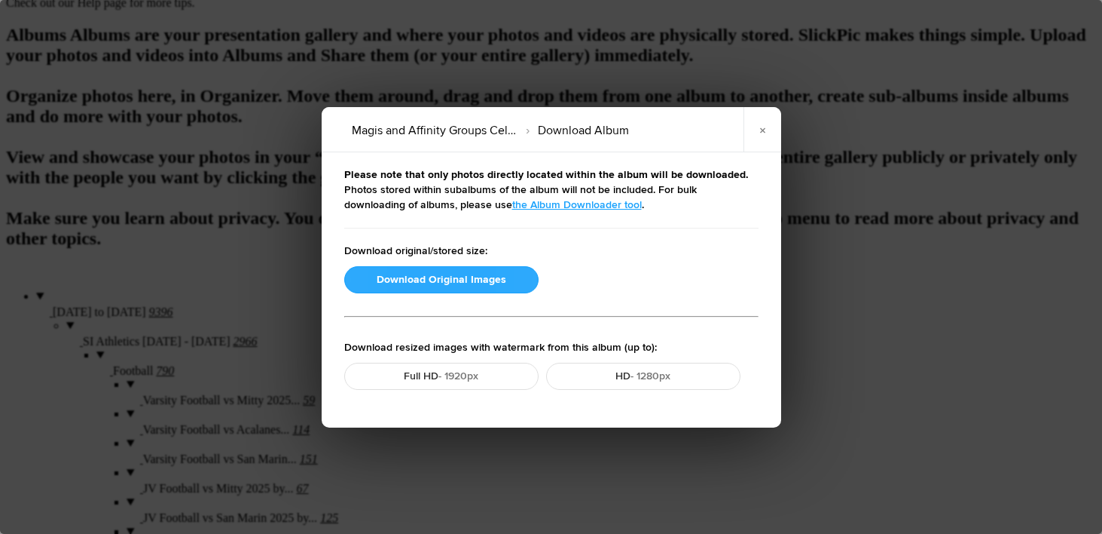
click at [454, 275] on button "Download Original Images" at bounding box center [441, 279] width 194 height 27
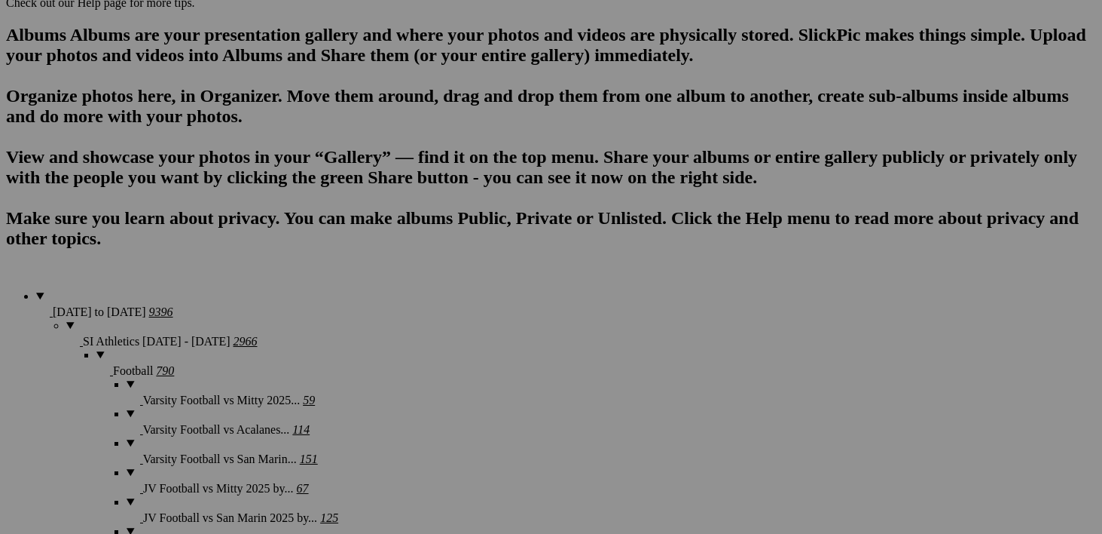
scroll to position [1096, 0]
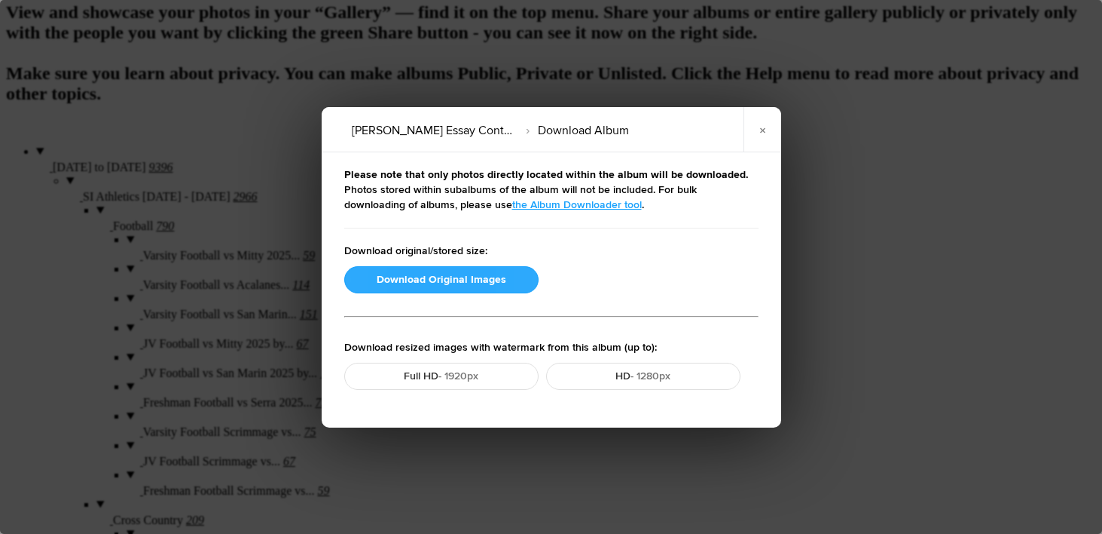
click at [441, 282] on button "Download Original Images" at bounding box center [441, 279] width 194 height 27
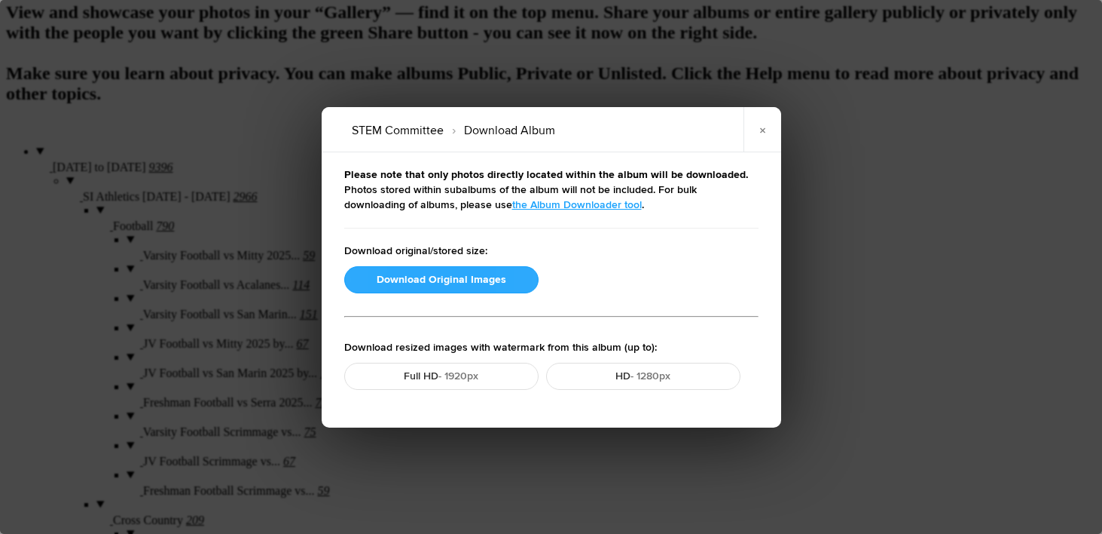
click at [462, 280] on button "Download Original Images" at bounding box center [441, 279] width 194 height 27
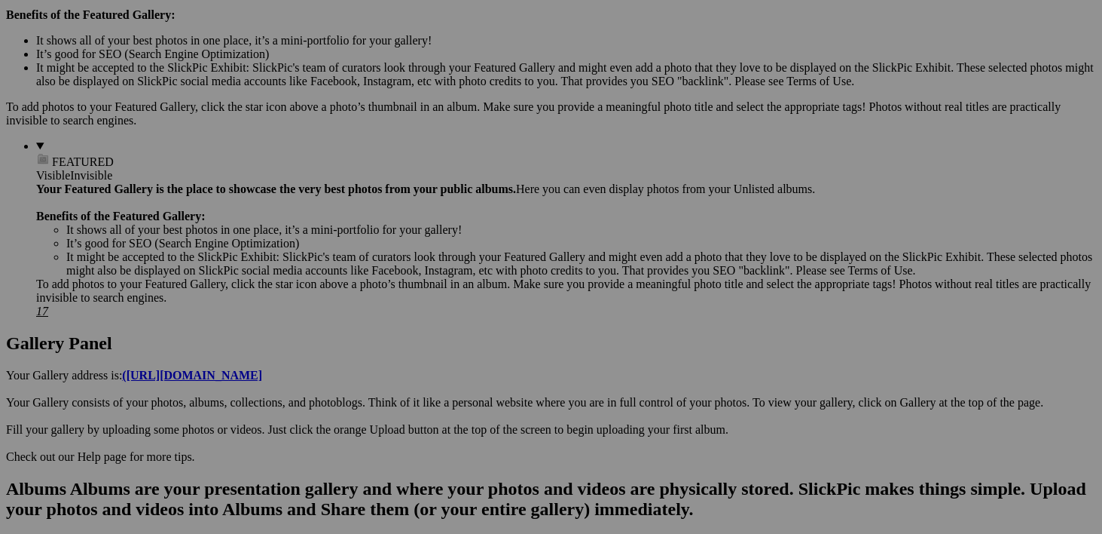
scroll to position [742, 0]
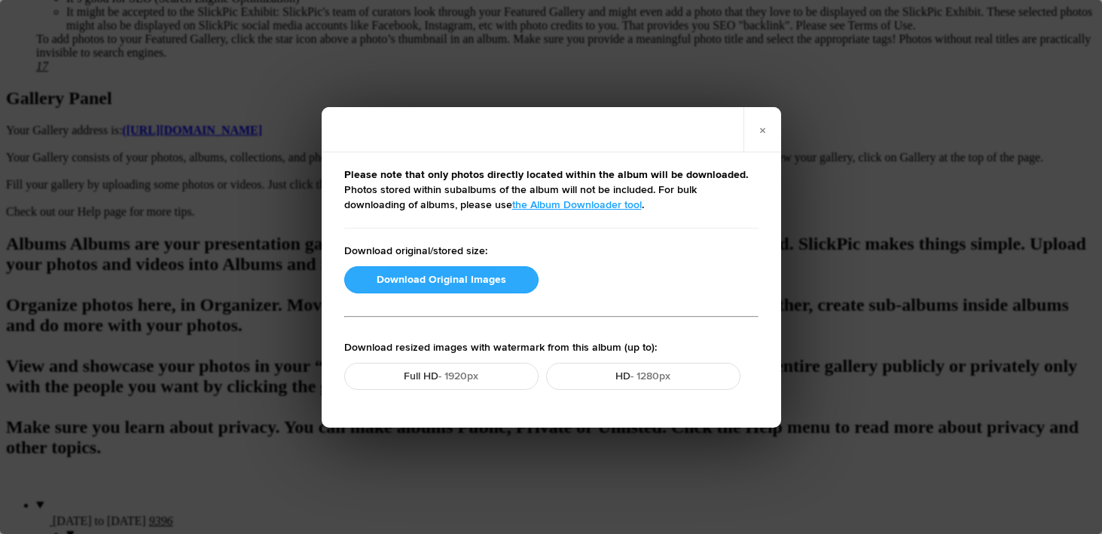
click at [447, 274] on button "Download Original Images" at bounding box center [441, 279] width 194 height 27
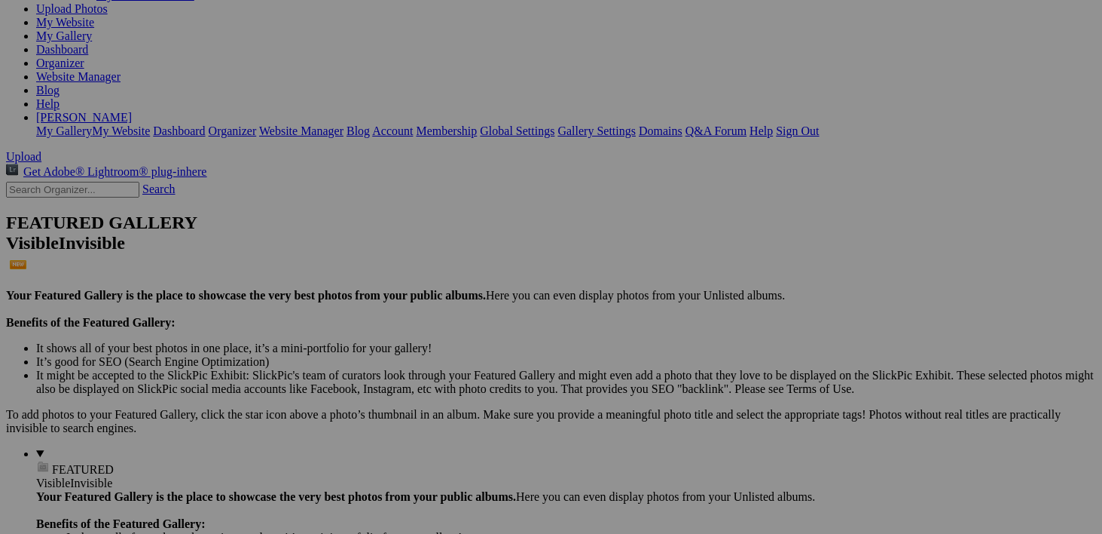
scroll to position [115, 0]
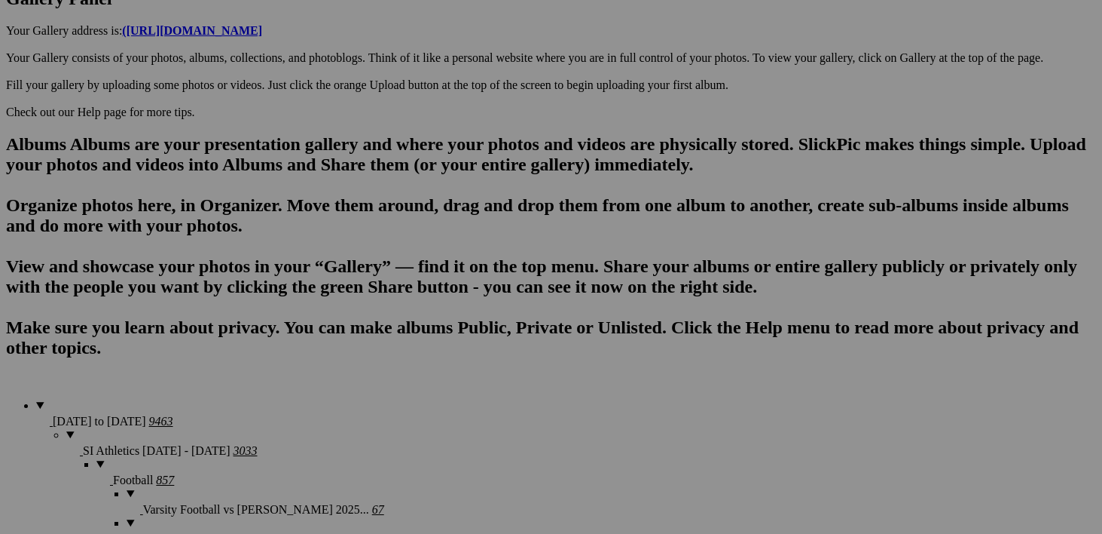
scroll to position [858, 0]
